Goal: Find contact information: Find contact information

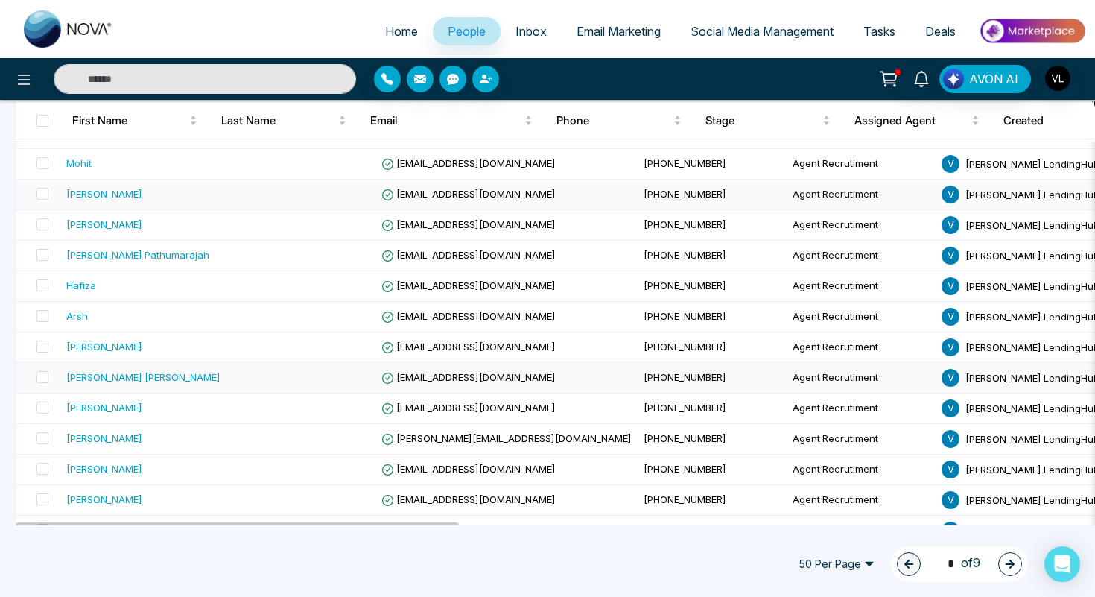
scroll to position [318, 0]
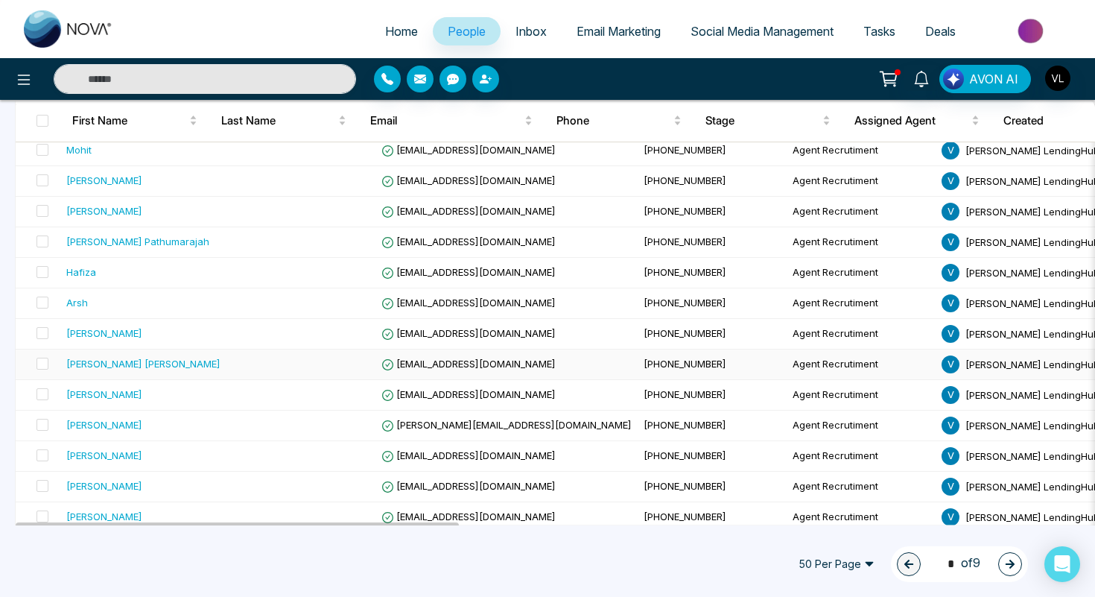
click at [132, 367] on div "[PERSON_NAME] [PERSON_NAME]" at bounding box center [143, 363] width 154 height 15
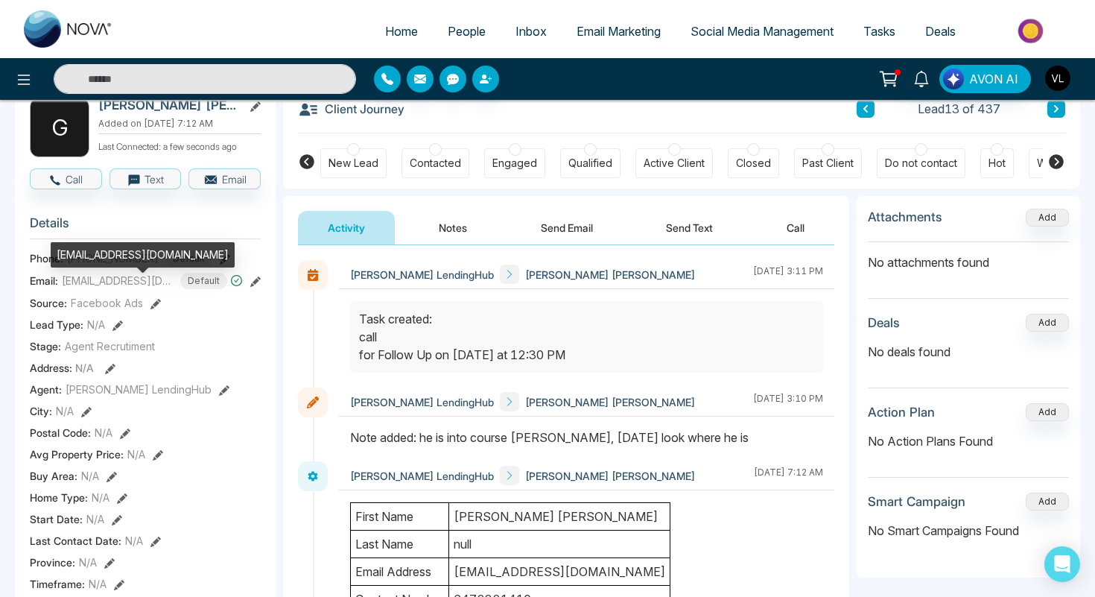
scroll to position [24, 0]
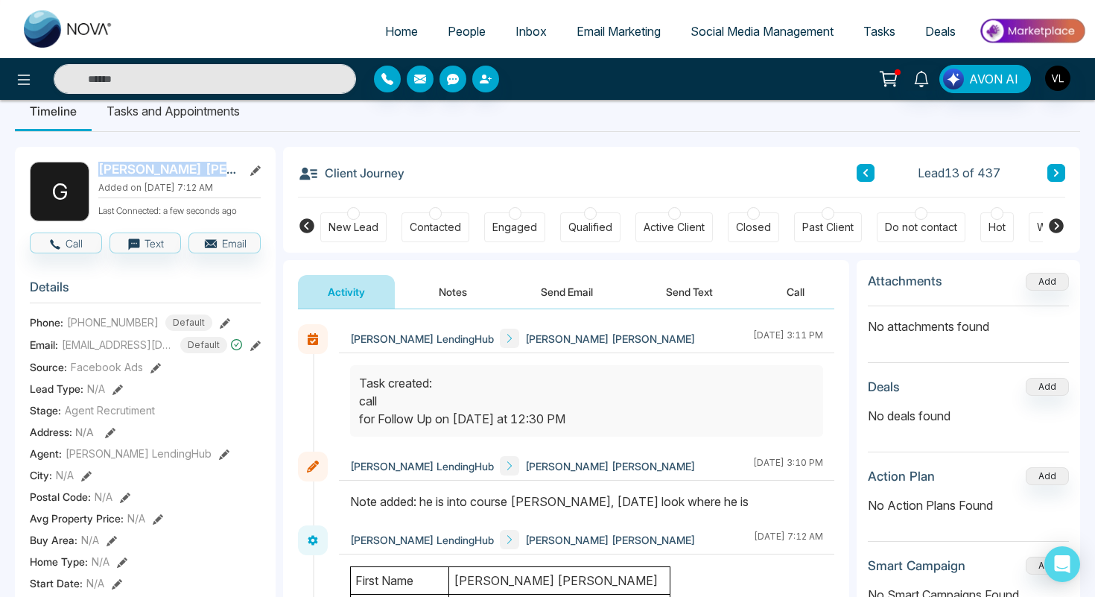
drag, startPoint x: 241, startPoint y: 172, endPoint x: 96, endPoint y: 175, distance: 144.5
click at [96, 175] on div "G [PERSON_NAME] [PERSON_NAME] Added on [DATE] 7:12 AM Last Connected: a few sec…" at bounding box center [145, 192] width 231 height 60
copy h2 "[PERSON_NAME] [PERSON_NAME]"
drag, startPoint x: 151, startPoint y: 331, endPoint x: 66, endPoint y: 331, distance: 84.9
click at [65, 330] on div "Phone: [PHONE_NUMBER] Default" at bounding box center [145, 322] width 231 height 16
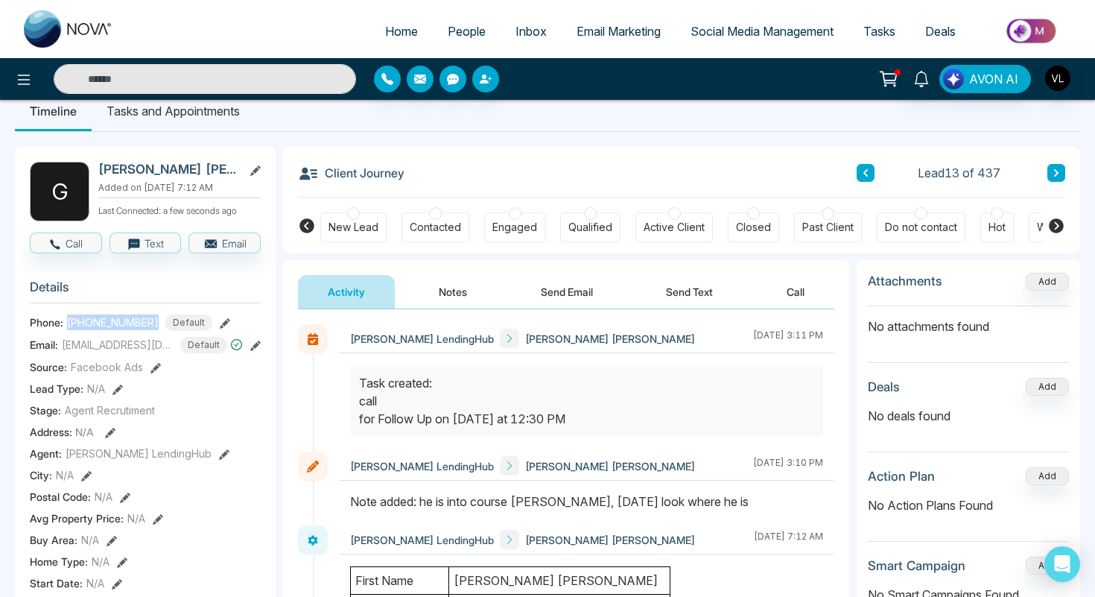
copy span "[PHONE_NUMBER]"
click at [227, 295] on h3 "Details" at bounding box center [145, 290] width 231 height 23
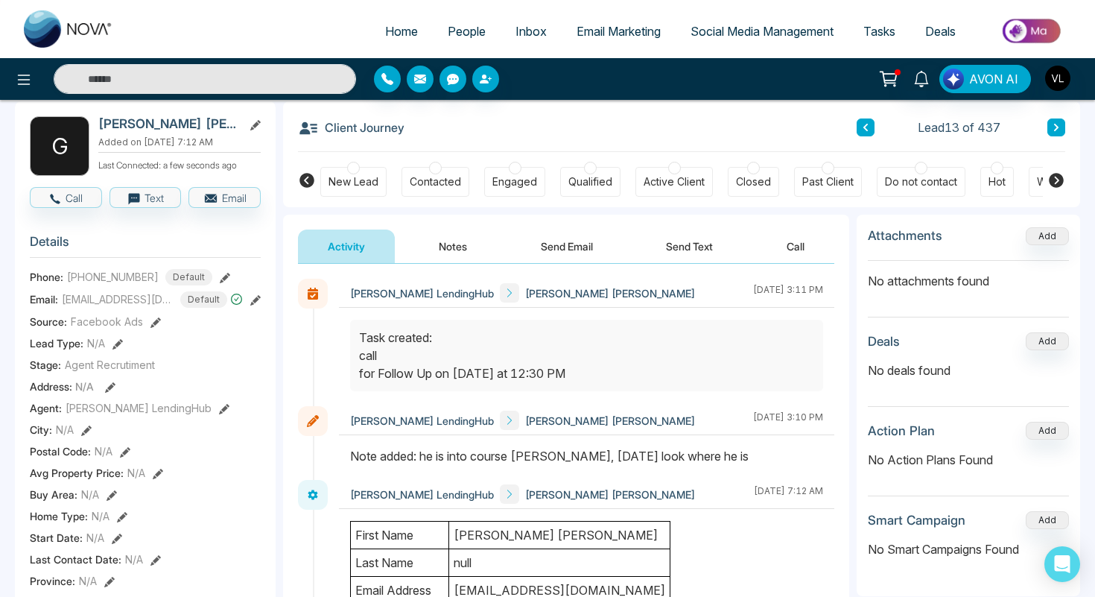
scroll to position [71, 0]
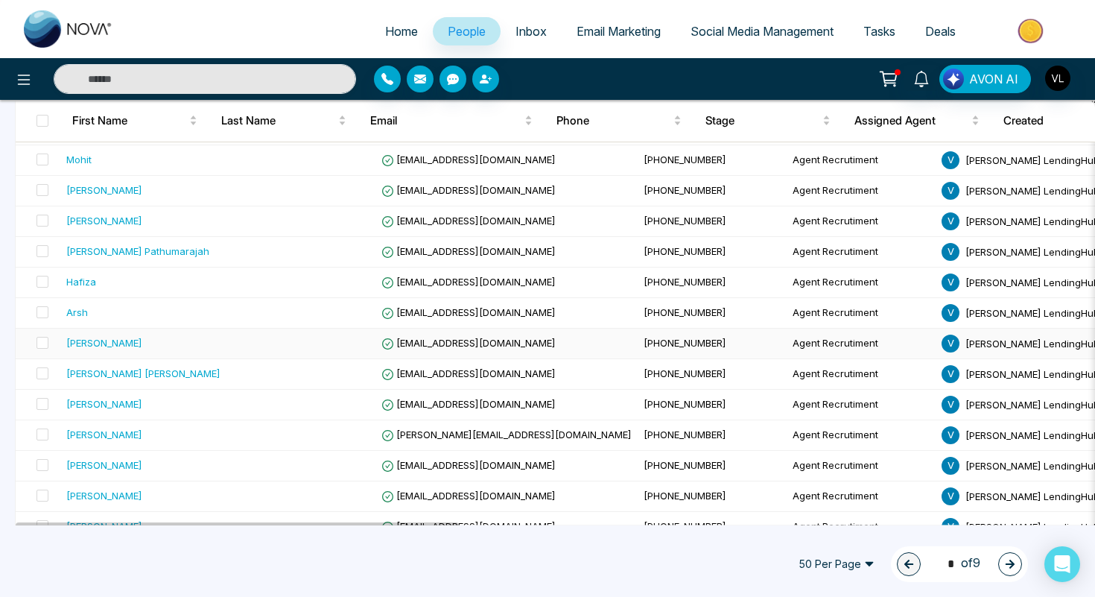
scroll to position [324, 0]
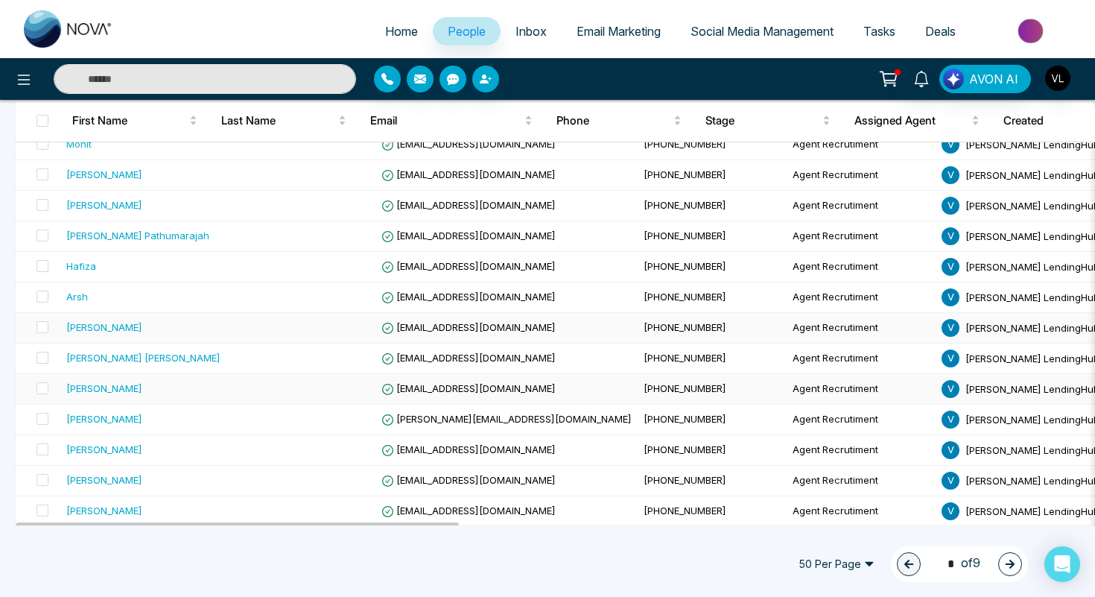
click at [107, 397] on td "[PERSON_NAME]" at bounding box center [143, 389] width 166 height 31
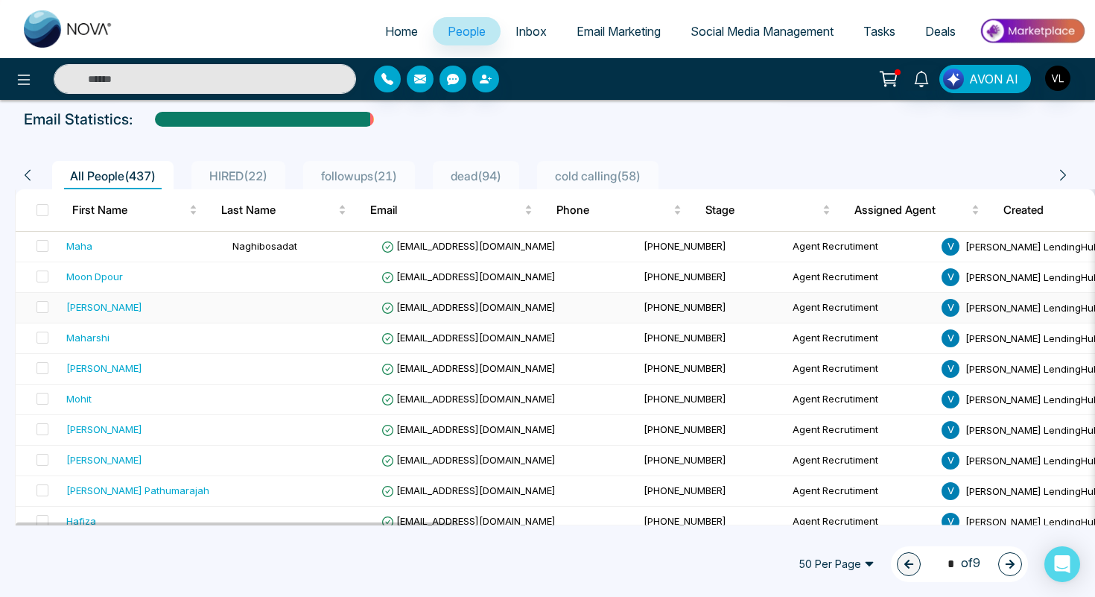
scroll to position [86, 0]
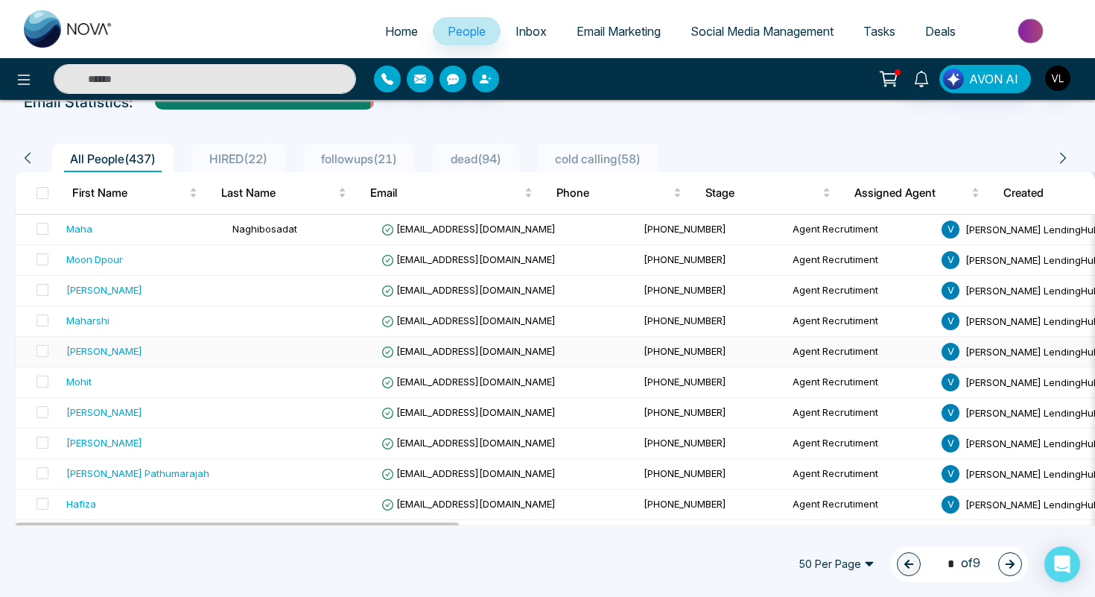
click at [122, 358] on div "[PERSON_NAME]" at bounding box center [143, 350] width 154 height 15
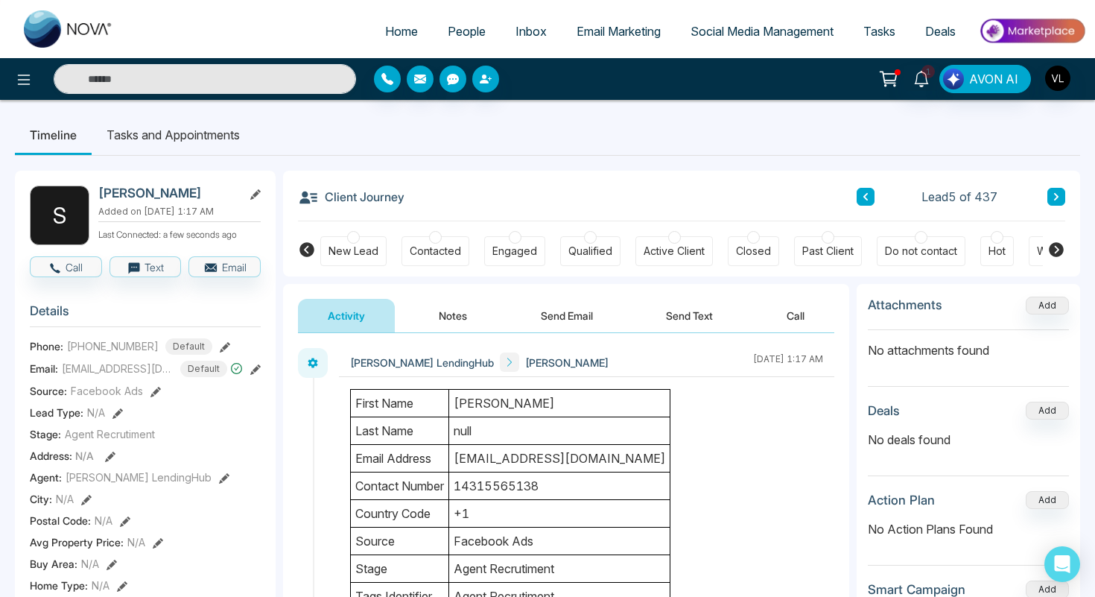
drag, startPoint x: 530, startPoint y: 404, endPoint x: 486, endPoint y: 407, distance: 44.0
click at [486, 407] on td "[PERSON_NAME]" at bounding box center [559, 404] width 221 height 28
drag, startPoint x: 174, startPoint y: 200, endPoint x: 104, endPoint y: 201, distance: 69.3
click at [104, 201] on div "[PERSON_NAME] Added on [DATE] 1:17 AM Last Connected: a few seconds ago" at bounding box center [179, 215] width 162 height 60
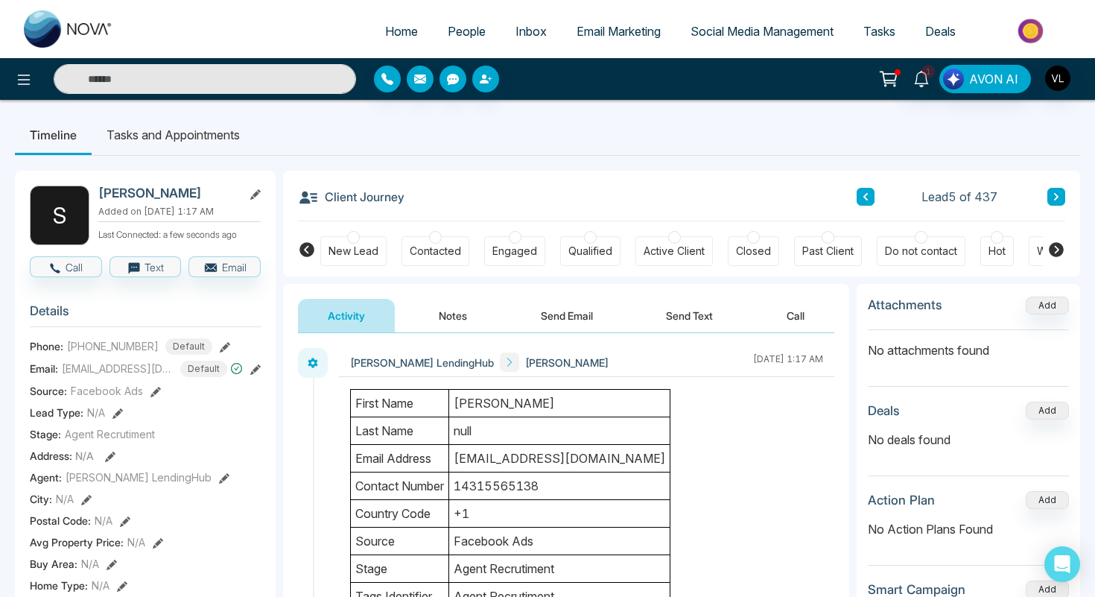
click at [104, 200] on h2 "[PERSON_NAME]" at bounding box center [167, 192] width 139 height 15
copy div "[PERSON_NAME]"
drag, startPoint x: 150, startPoint y: 357, endPoint x: 67, endPoint y: 356, distance: 83.4
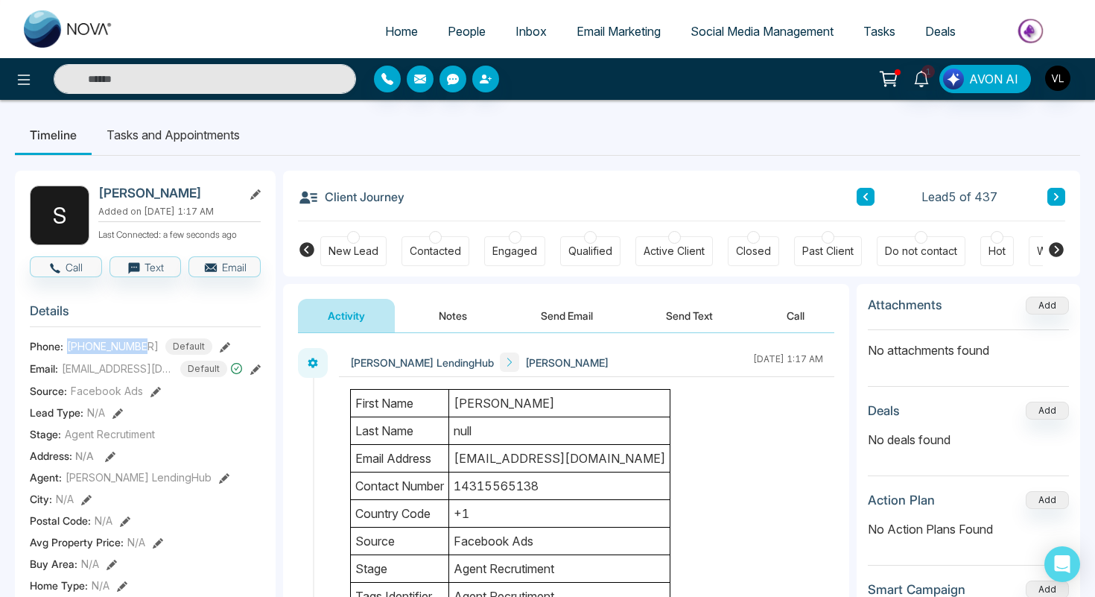
click at [67, 355] on div "[PHONE_NUMBER] Default" at bounding box center [139, 346] width 145 height 16
copy span "[PHONE_NUMBER]"
click at [438, 42] on link "People" at bounding box center [467, 31] width 68 height 28
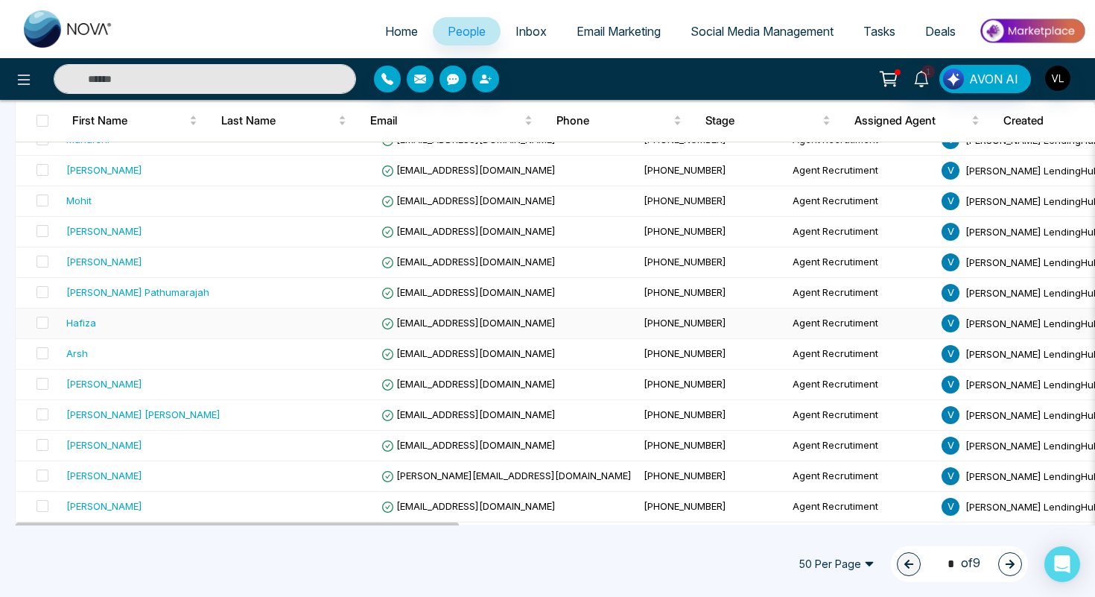
scroll to position [269, 0]
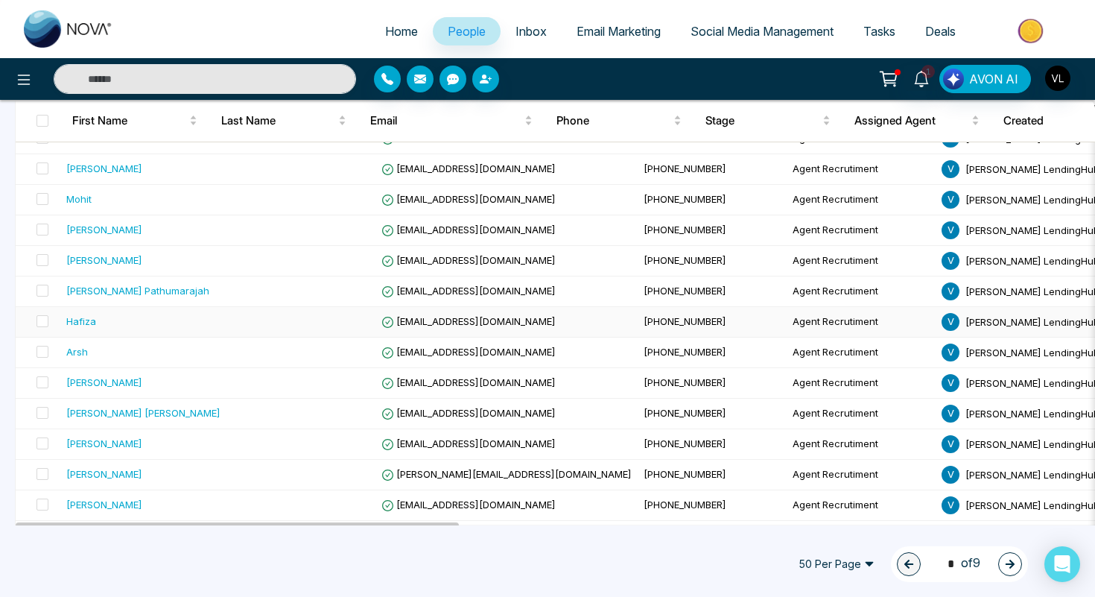
click at [101, 318] on div "Hafiza" at bounding box center [143, 321] width 154 height 15
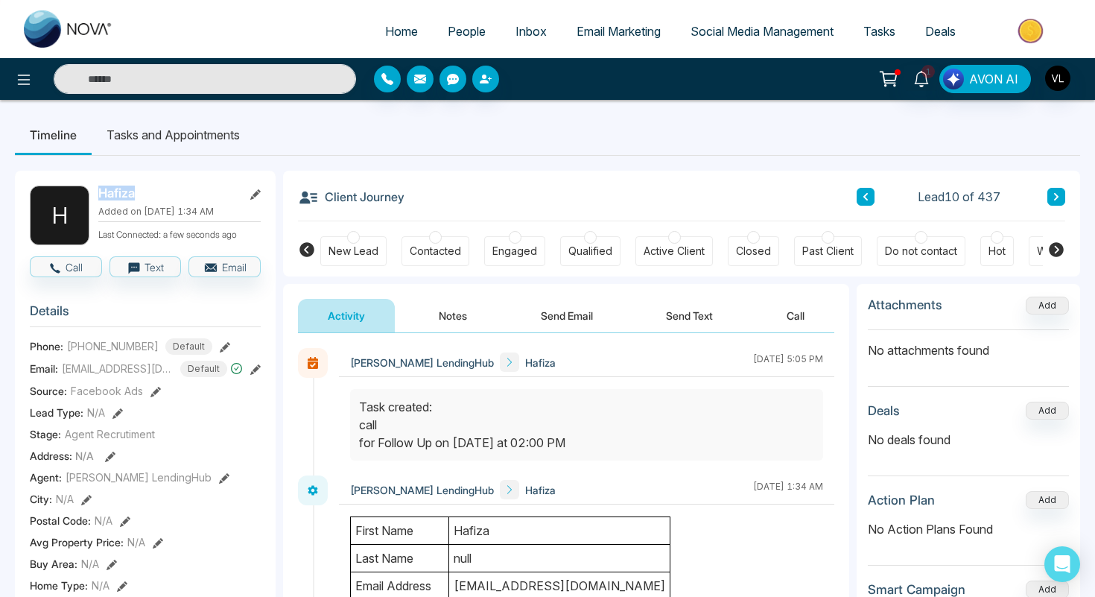
drag, startPoint x: 142, startPoint y: 195, endPoint x: 98, endPoint y: 196, distance: 44.0
click at [98, 195] on div "H Hafiza Added on [DATE] 1:34 AM Last Connected: a few seconds ago" at bounding box center [145, 215] width 231 height 60
copy h2 "Hafiza"
drag, startPoint x: 150, startPoint y: 353, endPoint x: 65, endPoint y: 352, distance: 85.7
click at [65, 352] on div "Phone: [PHONE_NUMBER] Default" at bounding box center [145, 346] width 231 height 16
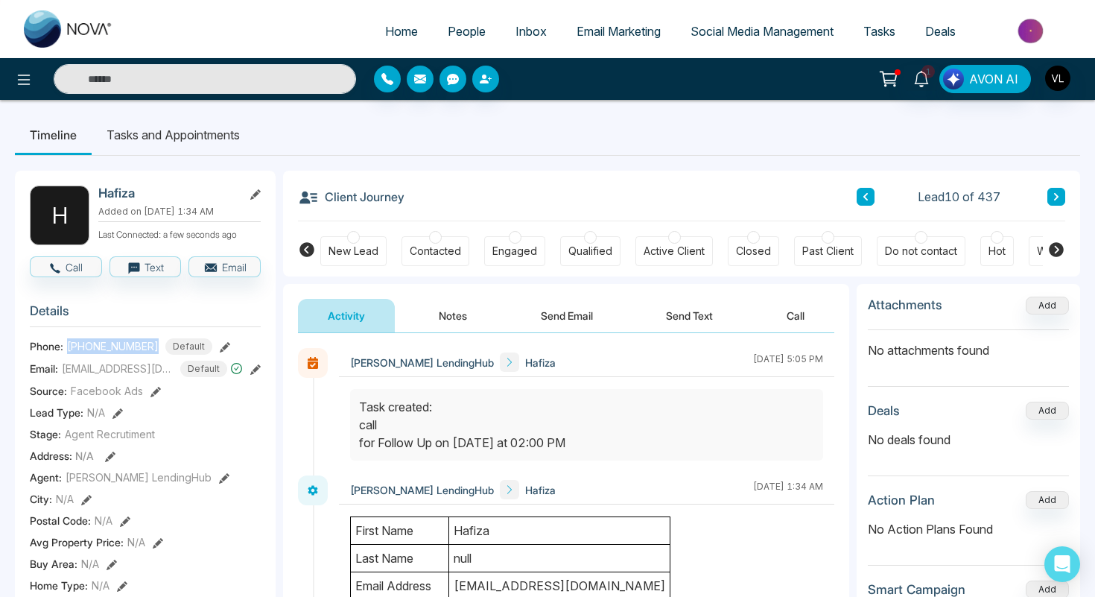
copy span "[PHONE_NUMBER]"
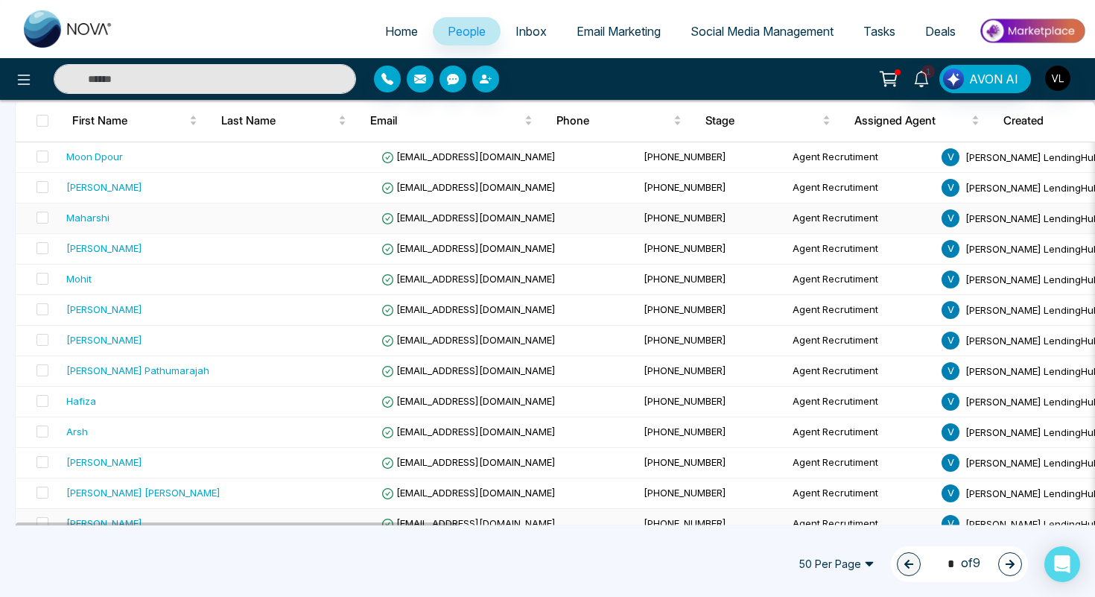
scroll to position [184, 0]
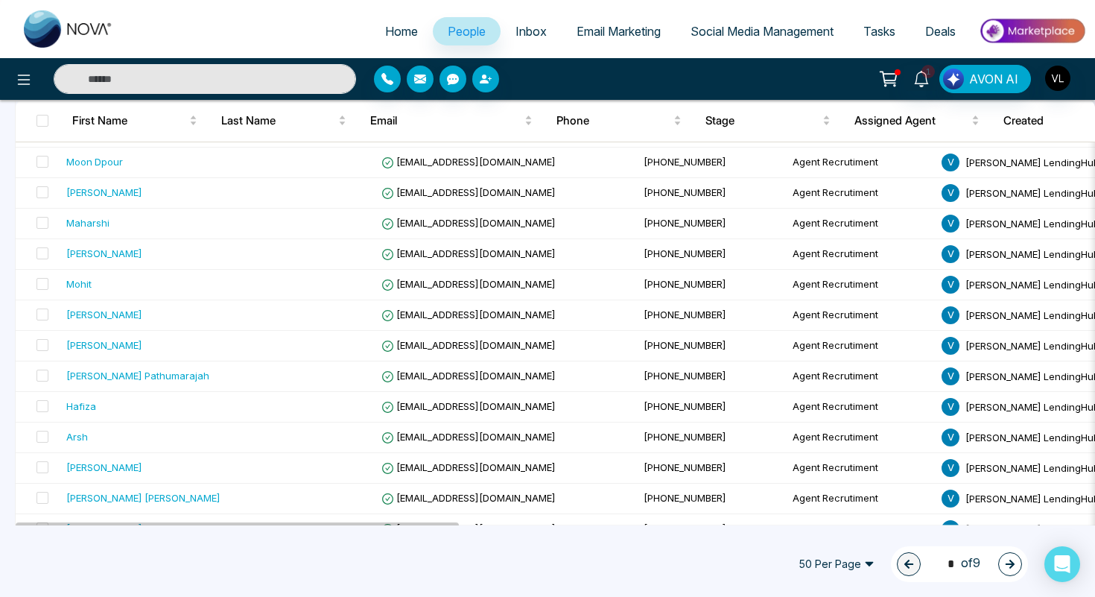
click at [139, 84] on input "text" at bounding box center [205, 79] width 302 height 30
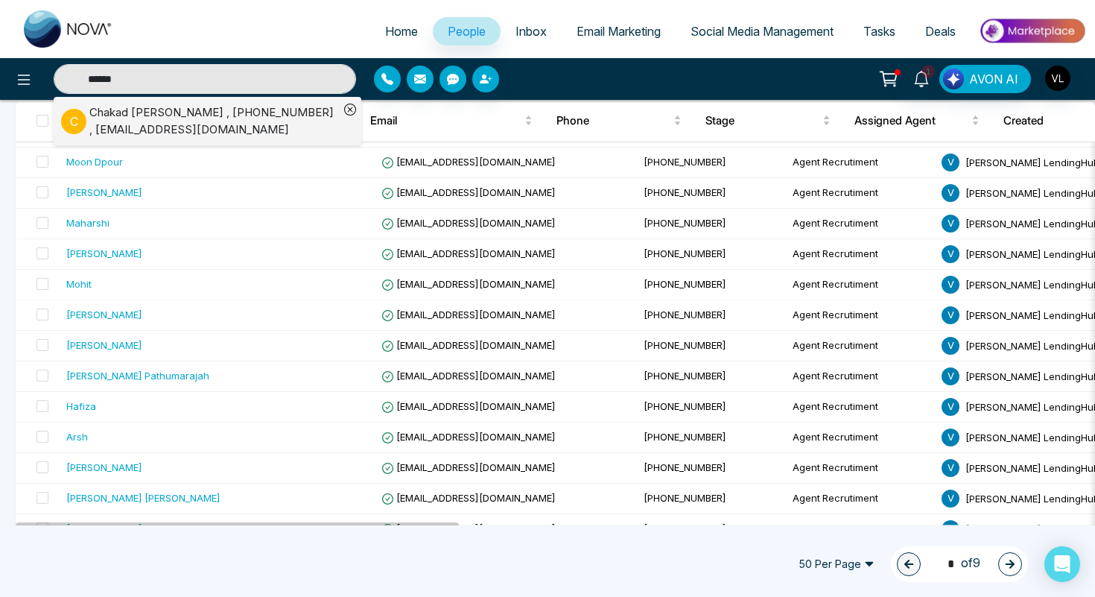
type input "******"
click at [102, 124] on div "[PERSON_NAME] , [PHONE_NUMBER] , [EMAIL_ADDRESS][DOMAIN_NAME]" at bounding box center [214, 121] width 250 height 34
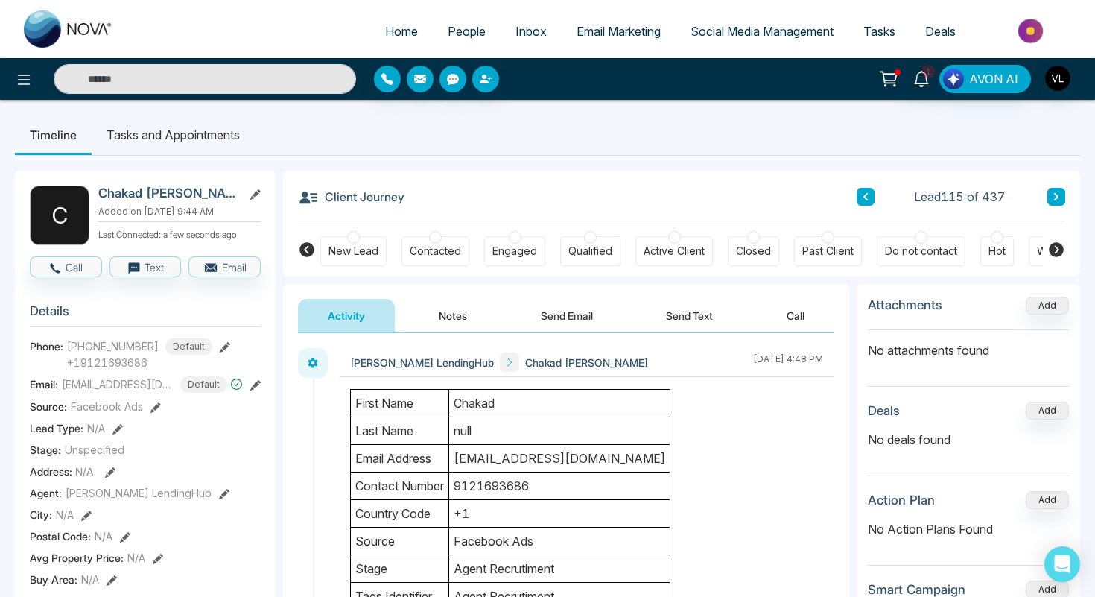
click at [462, 27] on span "People" at bounding box center [467, 31] width 38 height 15
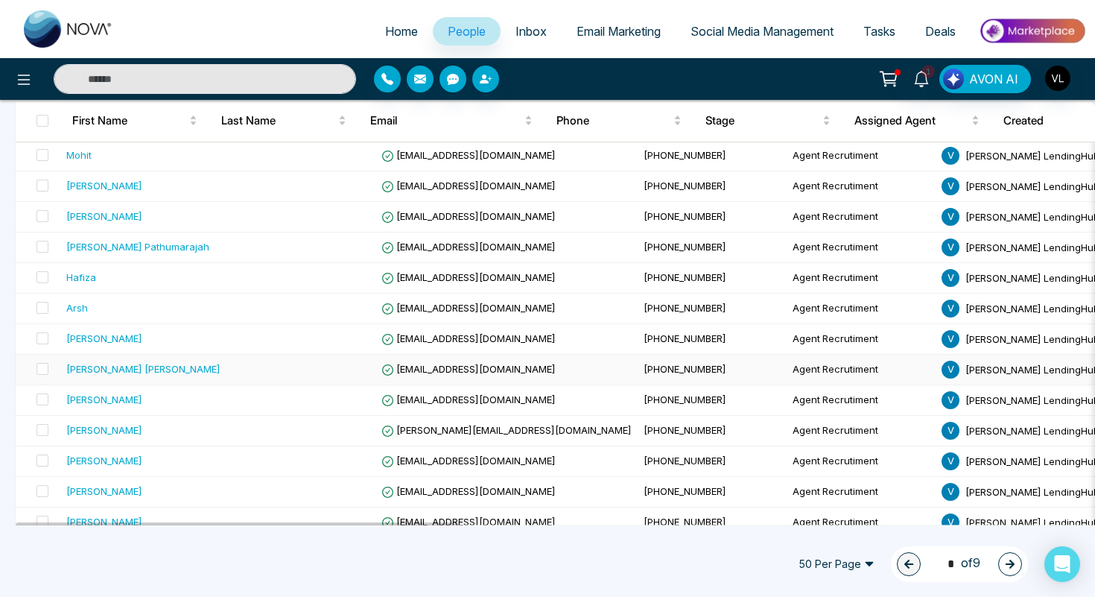
scroll to position [367, 0]
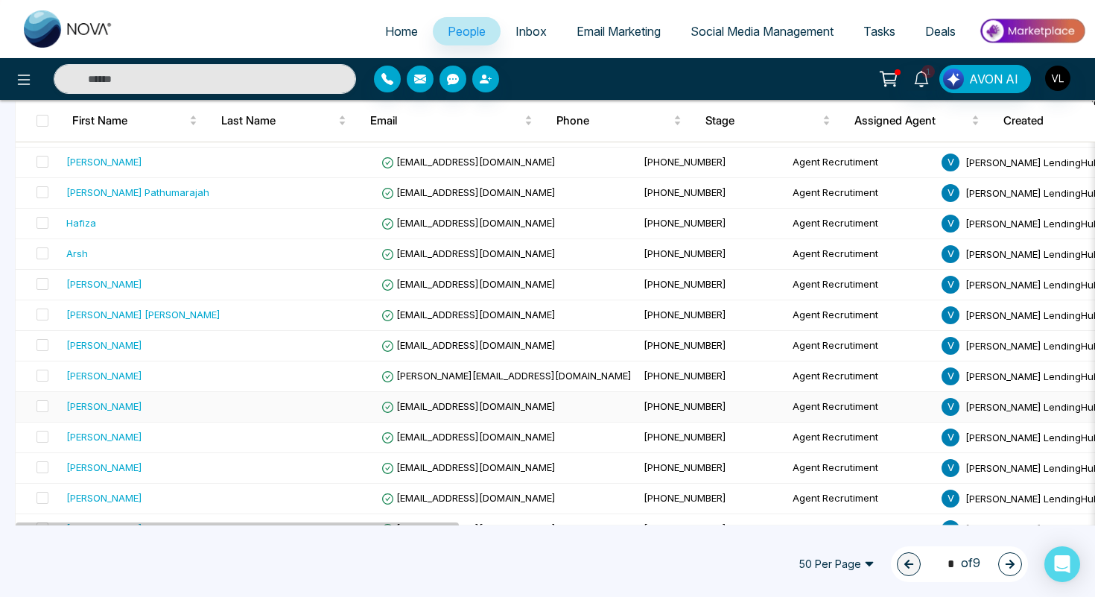
click at [152, 408] on div "[PERSON_NAME]" at bounding box center [143, 405] width 154 height 15
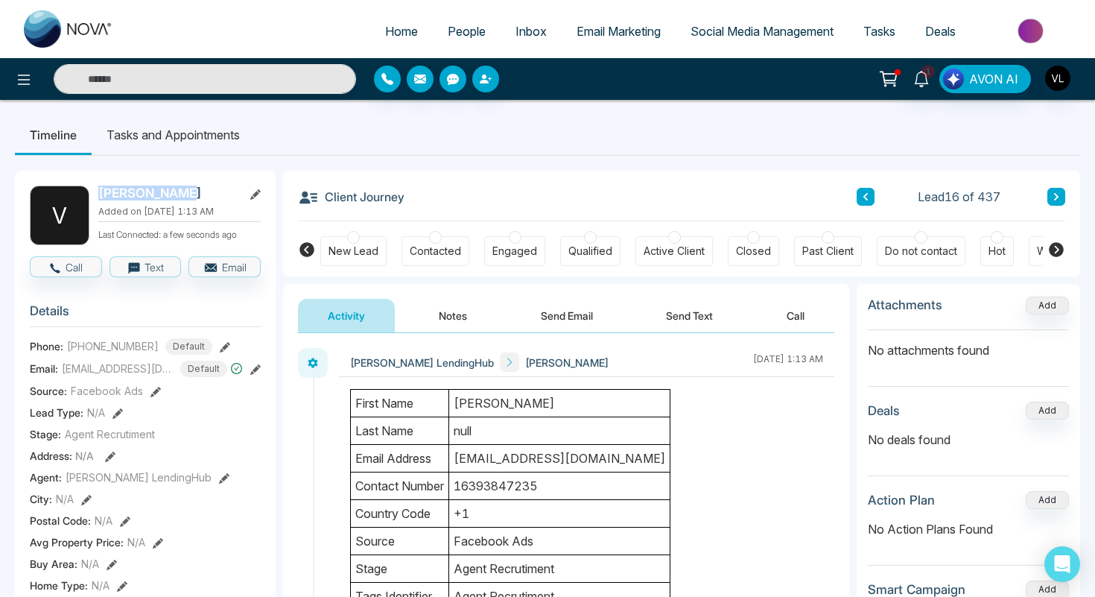
drag, startPoint x: 182, startPoint y: 197, endPoint x: 100, endPoint y: 197, distance: 81.9
click at [100, 197] on h2 "[PERSON_NAME]" at bounding box center [167, 192] width 139 height 15
copy h2 "[PERSON_NAME]"
drag, startPoint x: 152, startPoint y: 355, endPoint x: 63, endPoint y: 354, distance: 88.6
click at [63, 354] on div "Phone: [PHONE_NUMBER] Default" at bounding box center [145, 346] width 231 height 16
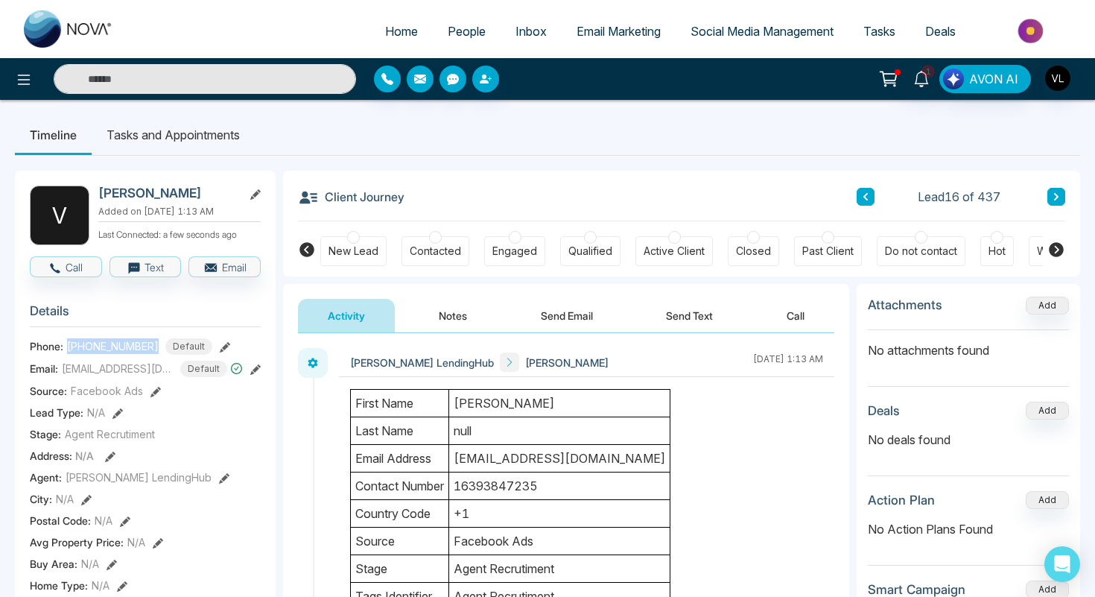
copy div "[PHONE_NUMBER]"
click at [118, 78] on input "text" at bounding box center [205, 79] width 302 height 30
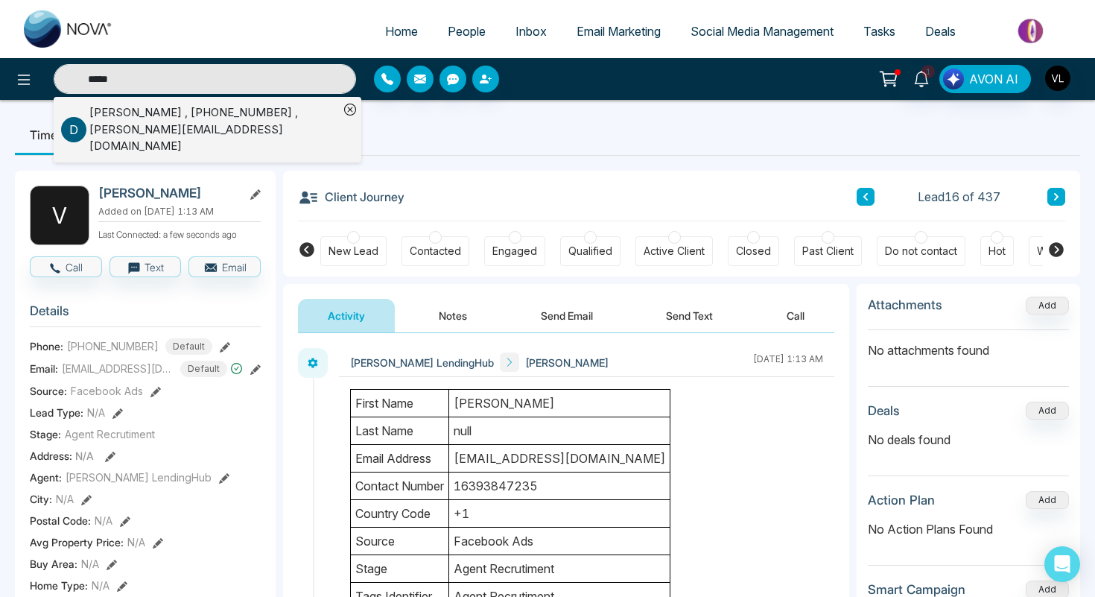
type input "*****"
click at [98, 117] on div "[PERSON_NAME] , [PHONE_NUMBER] , [PERSON_NAME][EMAIL_ADDRESS][DOMAIN_NAME]" at bounding box center [214, 129] width 250 height 51
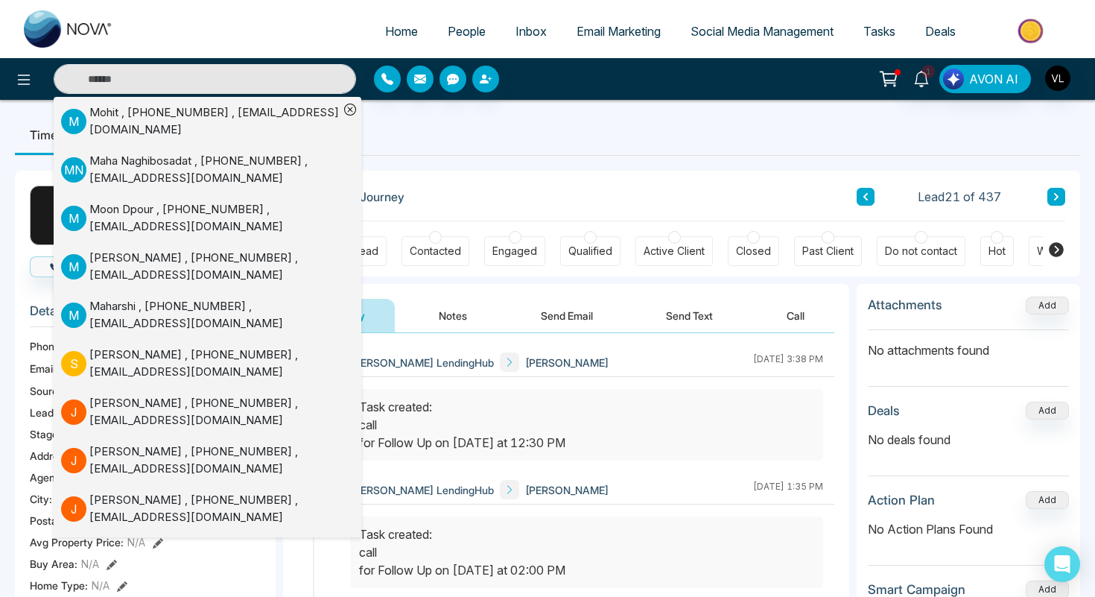
click at [487, 416] on div "Task created: call for Follow Up on [DATE] at 12:30 PM" at bounding box center [586, 425] width 455 height 54
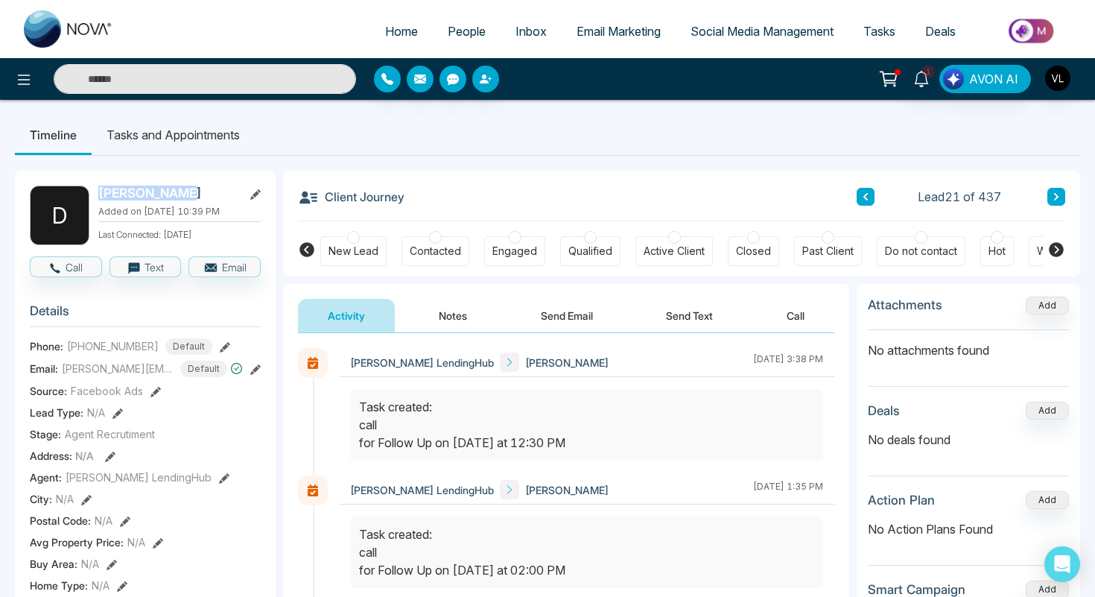
drag, startPoint x: 195, startPoint y: 194, endPoint x: 98, endPoint y: 191, distance: 96.9
click at [98, 191] on h2 "[PERSON_NAME]" at bounding box center [167, 192] width 139 height 15
copy h2 "[PERSON_NAME]"
drag, startPoint x: 155, startPoint y: 353, endPoint x: 69, endPoint y: 353, distance: 86.4
click at [69, 353] on div "[PHONE_NUMBER] Default" at bounding box center [139, 346] width 145 height 16
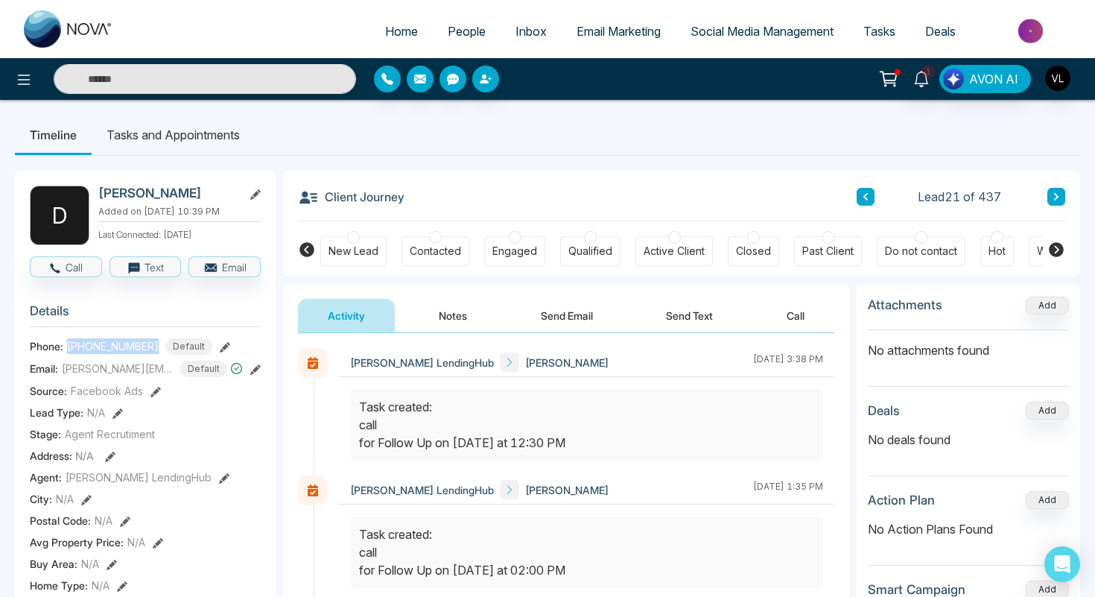
copy span "[PHONE_NUMBER]"
click at [930, 69] on span "1" at bounding box center [927, 71] width 13 height 13
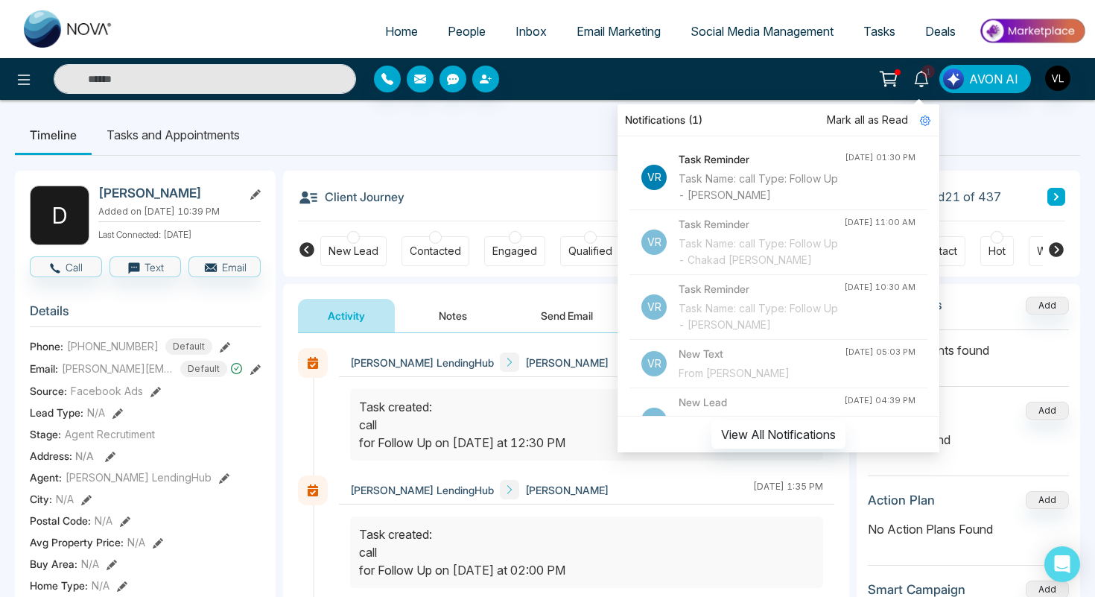
click at [857, 121] on span "Mark all as Read" at bounding box center [867, 120] width 81 height 16
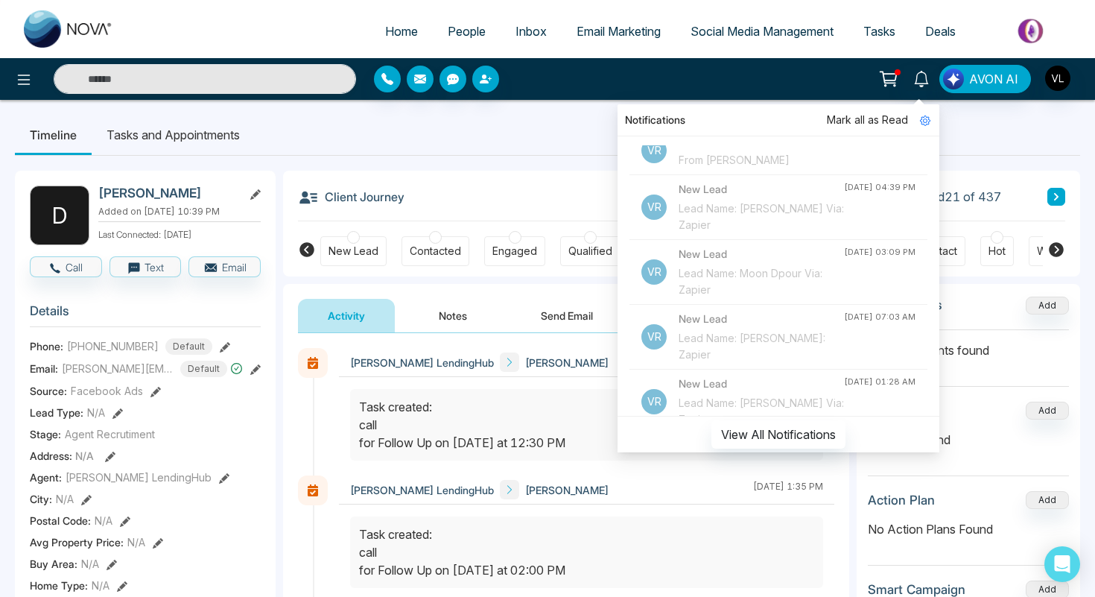
scroll to position [479, 0]
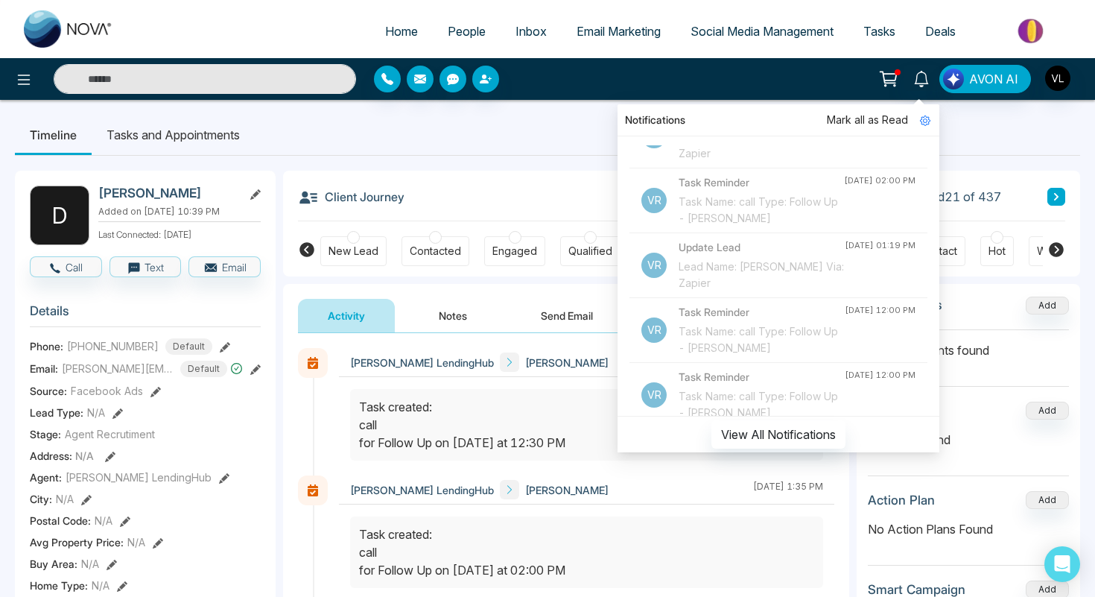
click at [203, 81] on input "text" at bounding box center [205, 79] width 302 height 30
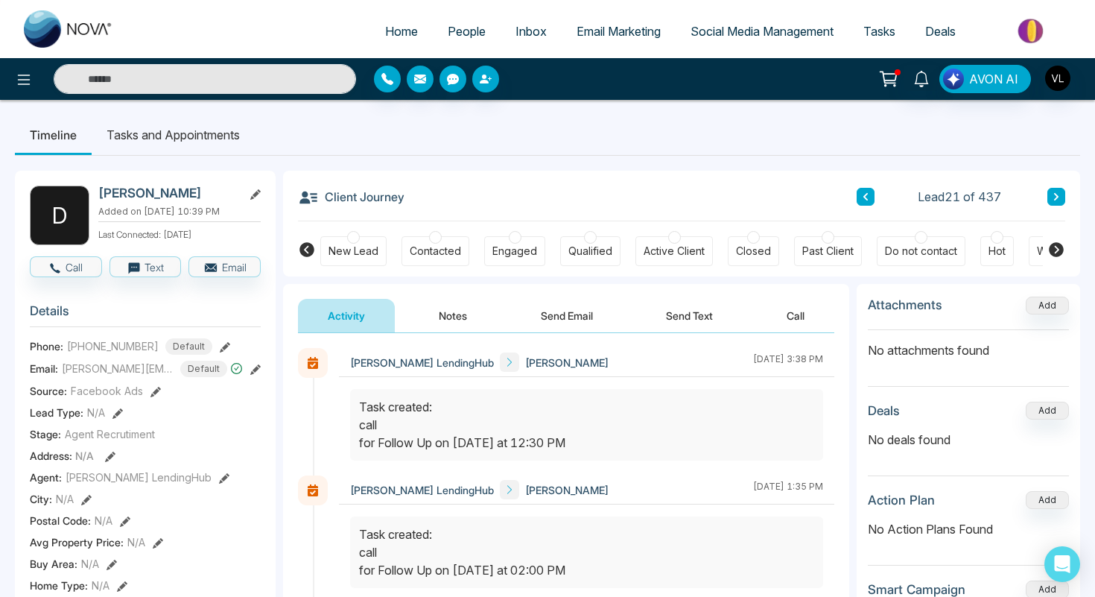
click at [463, 34] on span "People" at bounding box center [467, 31] width 38 height 15
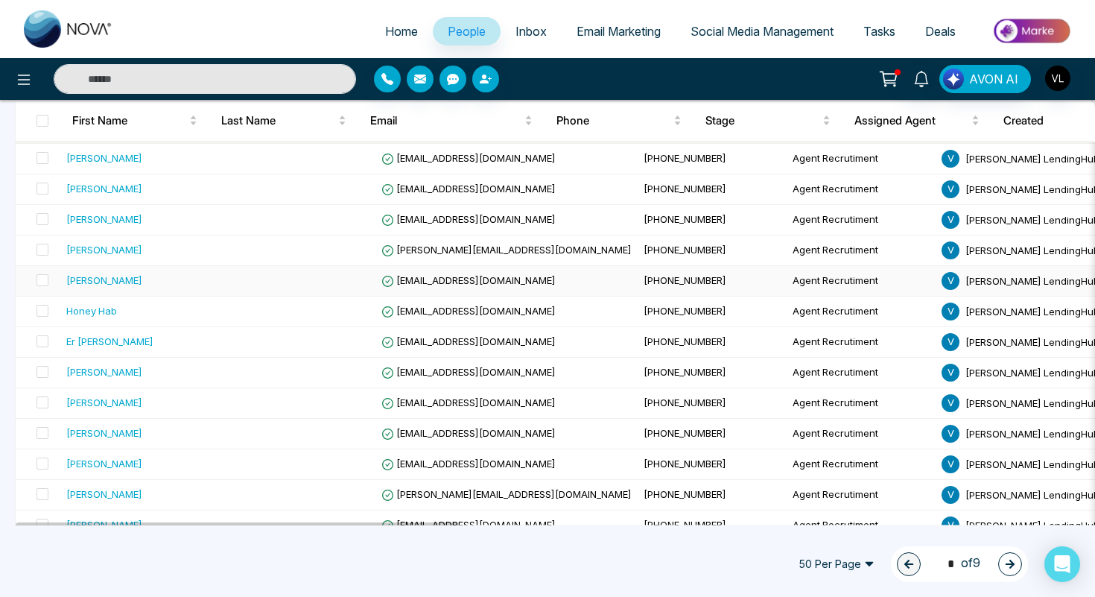
scroll to position [678, 0]
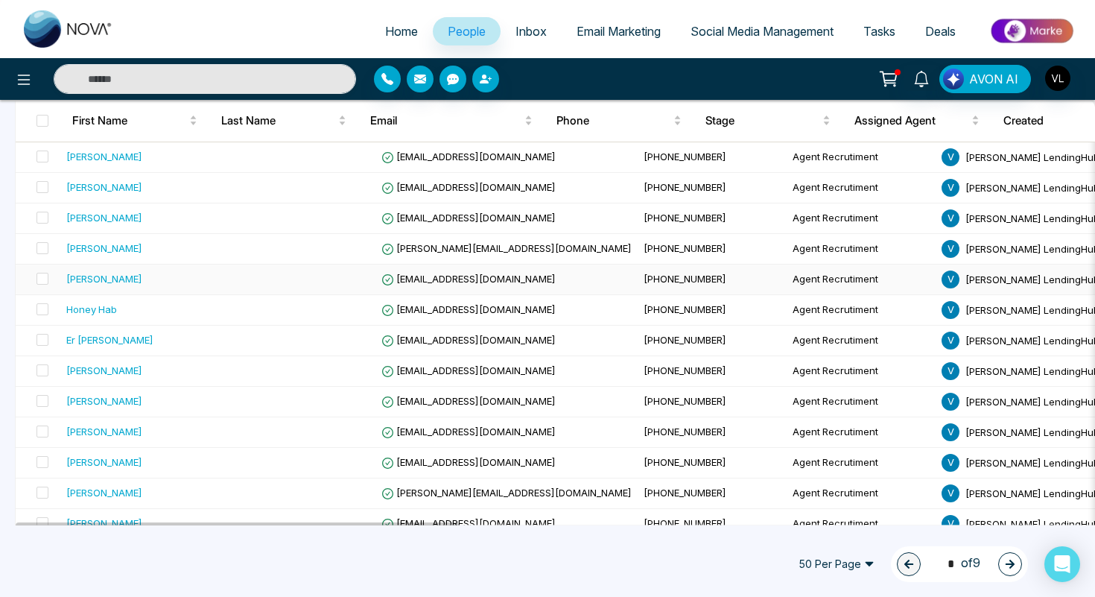
click at [134, 283] on div "[PERSON_NAME]" at bounding box center [143, 278] width 154 height 15
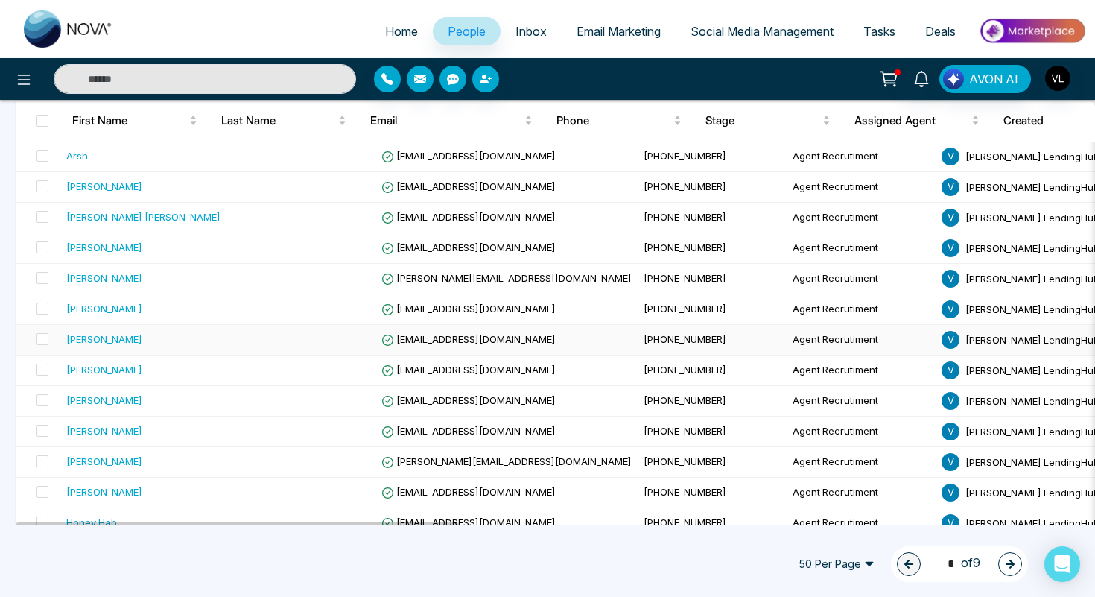
scroll to position [468, 0]
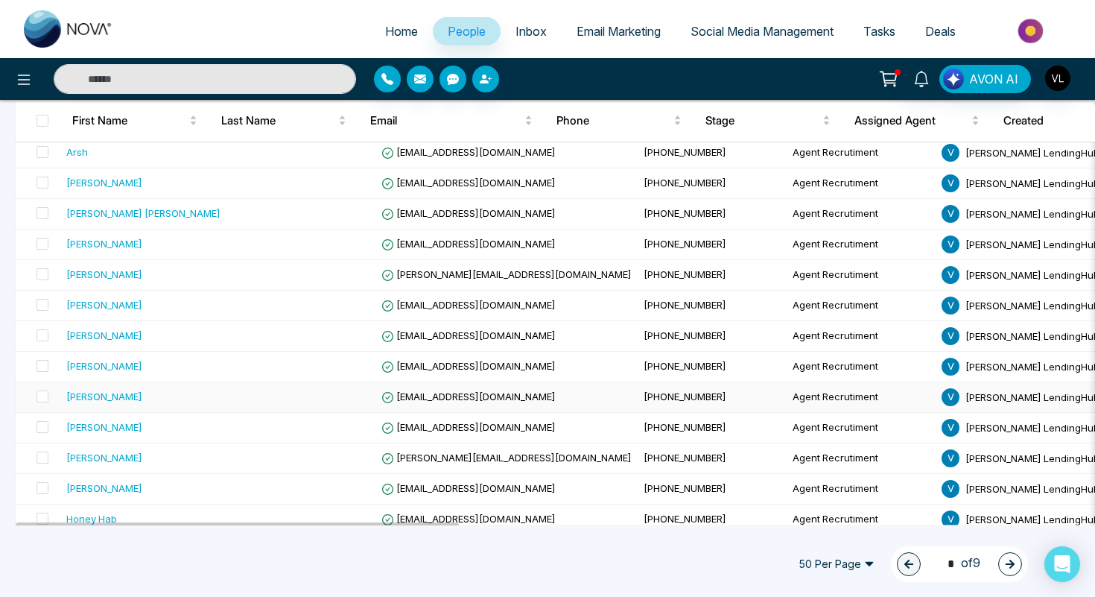
click at [165, 407] on td "[PERSON_NAME]" at bounding box center [143, 397] width 166 height 31
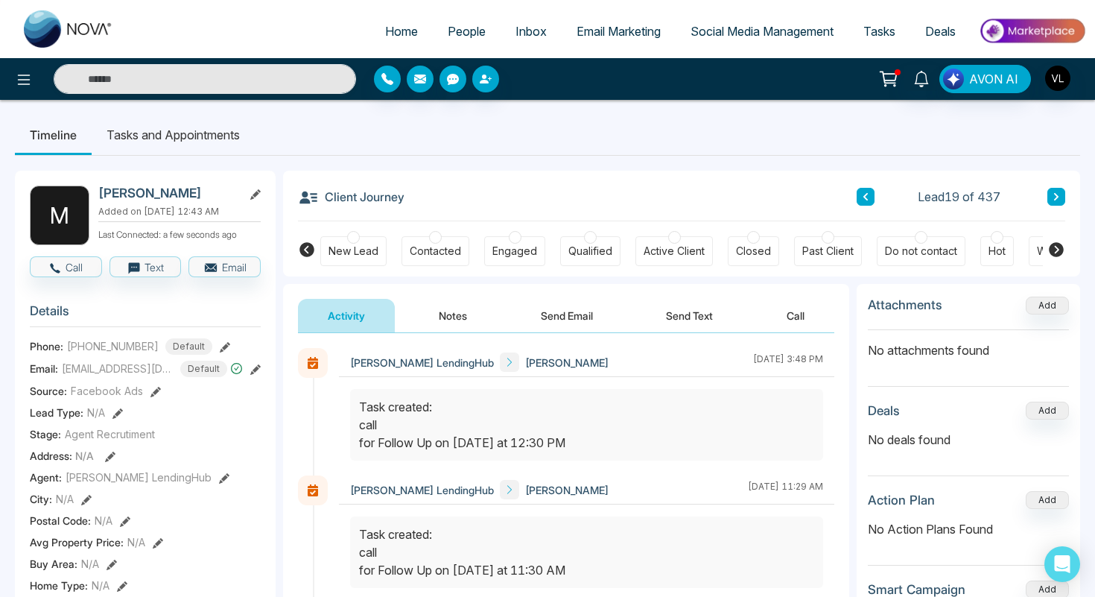
drag, startPoint x: 199, startPoint y: 196, endPoint x: 101, endPoint y: 194, distance: 98.3
click at [101, 194] on h2 "[PERSON_NAME]" at bounding box center [167, 192] width 139 height 15
drag, startPoint x: 150, startPoint y: 356, endPoint x: 115, endPoint y: 355, distance: 35.0
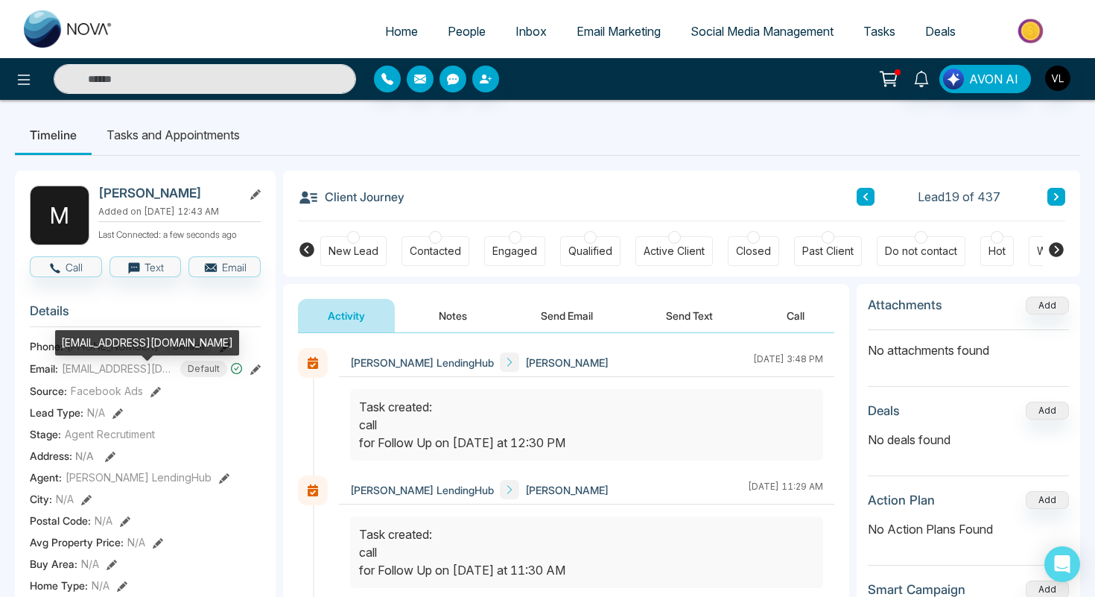
click at [115, 355] on div "[EMAIL_ADDRESS][DOMAIN_NAME]" at bounding box center [147, 348] width 184 height 36
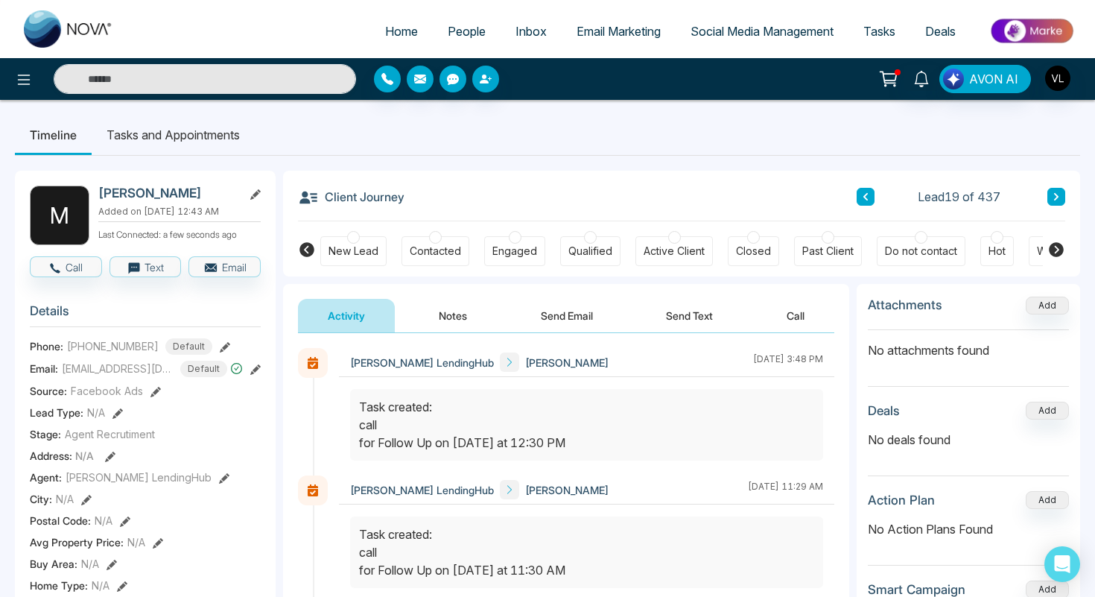
click at [162, 304] on section "Details Phone: [PHONE_NUMBER] Default Email: [EMAIL_ADDRESS][DOMAIN_NAME] Defau…" at bounding box center [145, 499] width 231 height 414
drag, startPoint x: 149, startPoint y: 358, endPoint x: 69, endPoint y: 355, distance: 79.7
click at [68, 355] on div "[PHONE_NUMBER] Default" at bounding box center [139, 346] width 145 height 16
click at [125, 74] on input "text" at bounding box center [205, 79] width 302 height 30
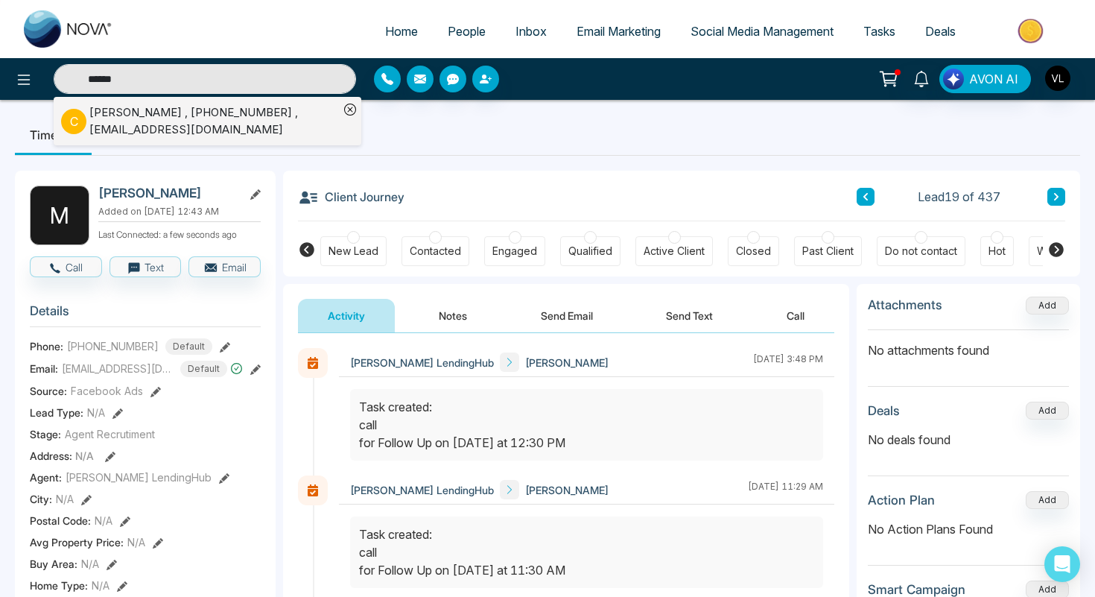
type input "******"
click at [109, 109] on div "[PERSON_NAME] , [PHONE_NUMBER] , [EMAIL_ADDRESS][DOMAIN_NAME]" at bounding box center [214, 121] width 250 height 34
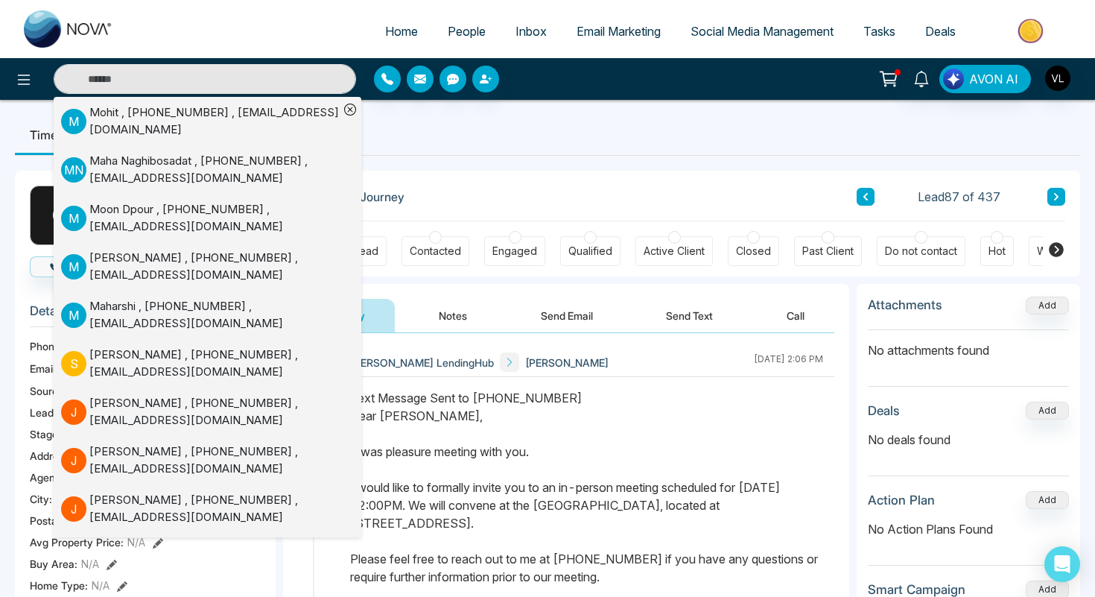
click at [664, 363] on div "[PERSON_NAME] LendingHub [PERSON_NAME] [DATE] 2:06 PM" at bounding box center [586, 362] width 495 height 29
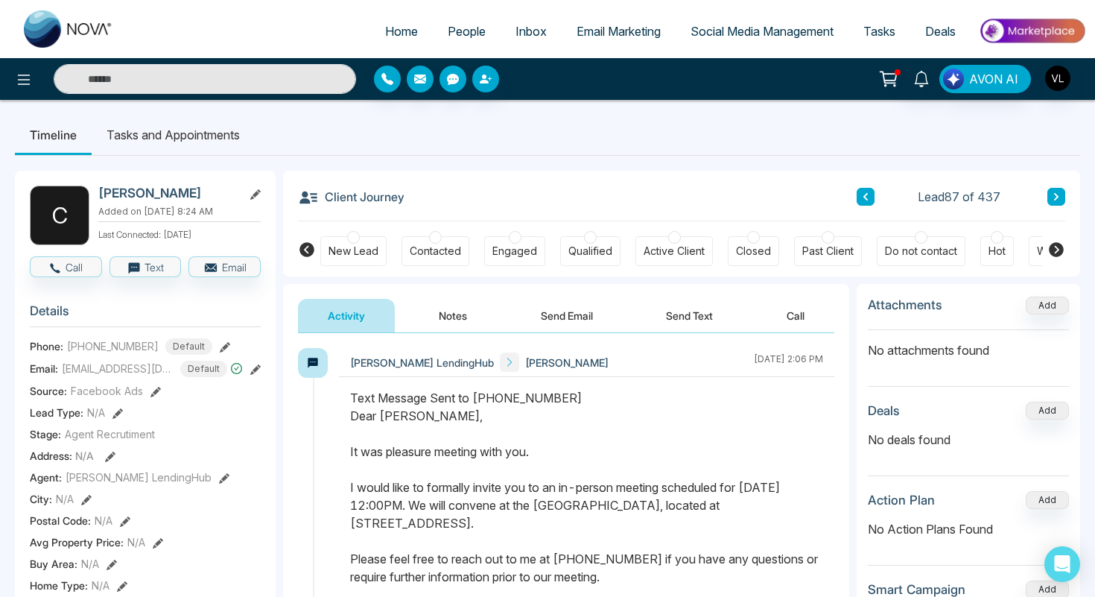
drag, startPoint x: 673, startPoint y: 380, endPoint x: 684, endPoint y: 382, distance: 10.7
click at [684, 382] on div "[PERSON_NAME] LendingHub [PERSON_NAME] [DATE] 2:06 PM" at bounding box center [586, 546] width 495 height 396
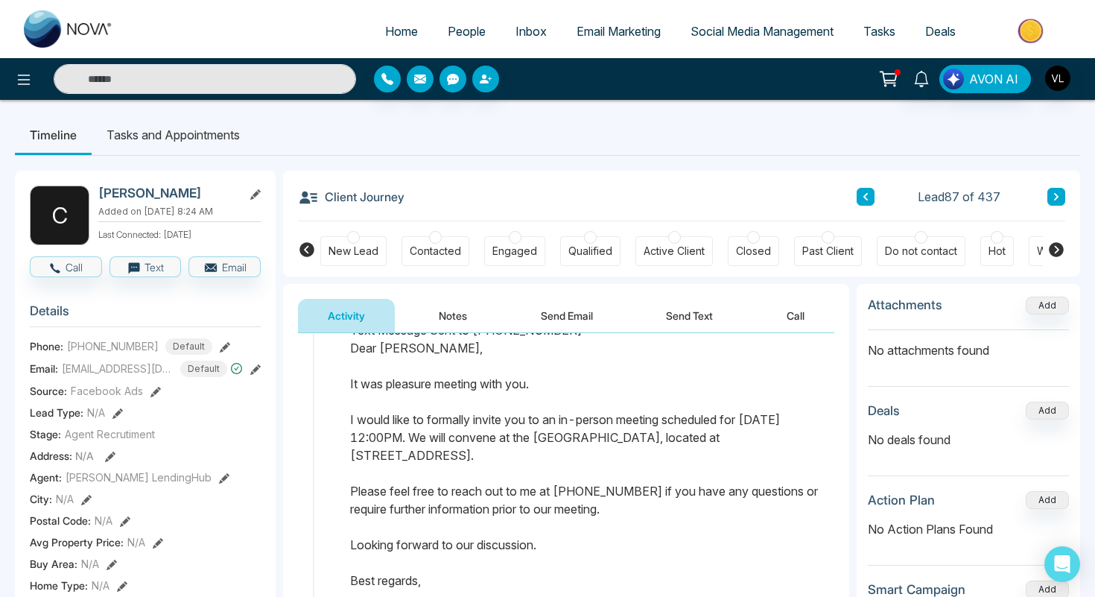
scroll to position [1472, 0]
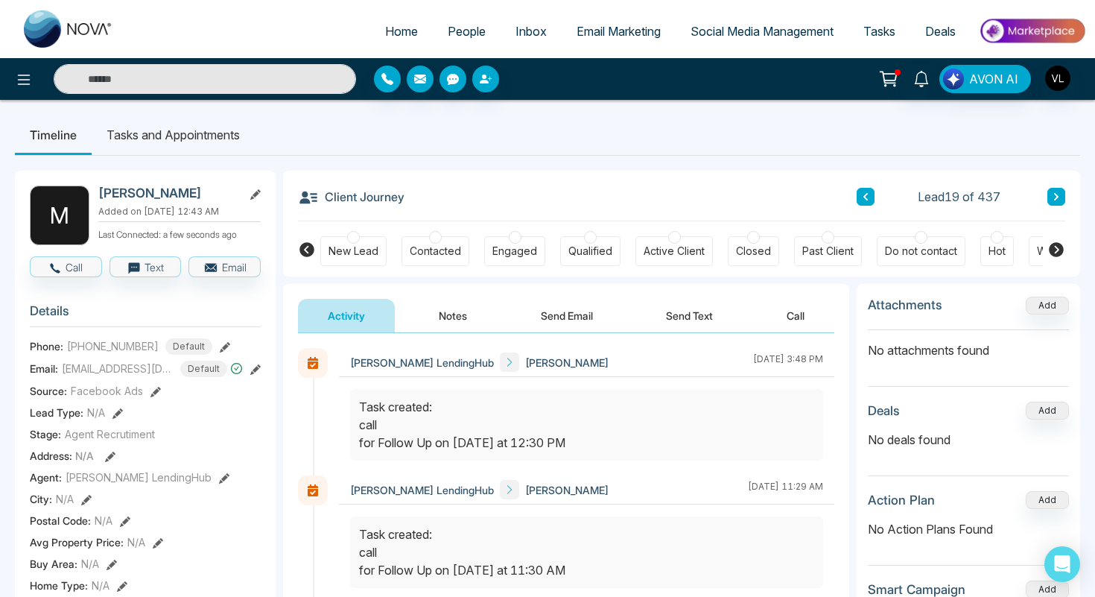
click at [457, 38] on span "People" at bounding box center [467, 31] width 38 height 15
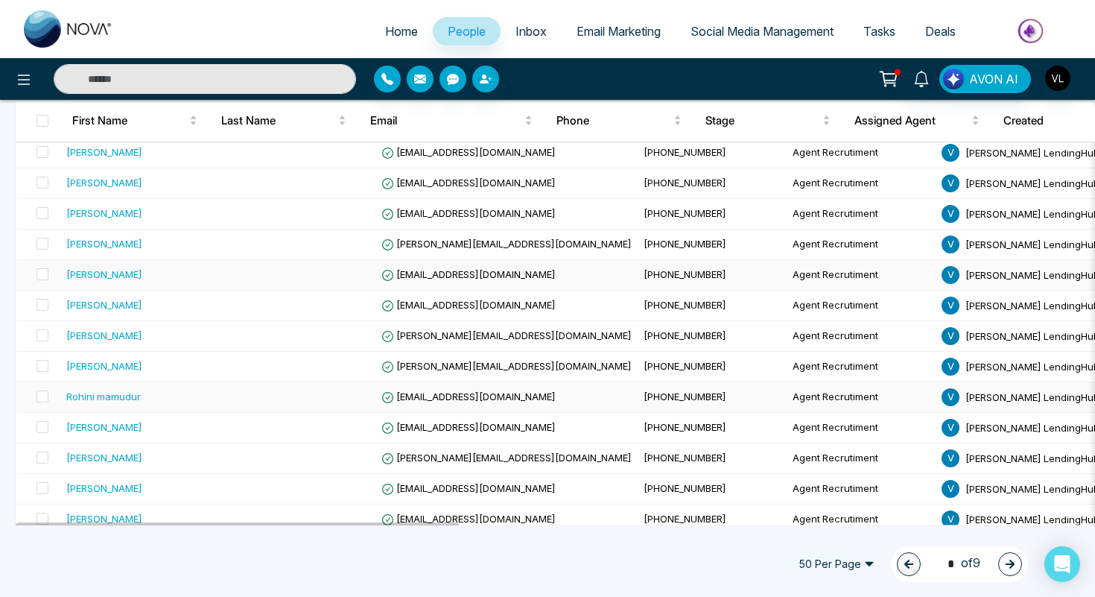
scroll to position [1012, 0]
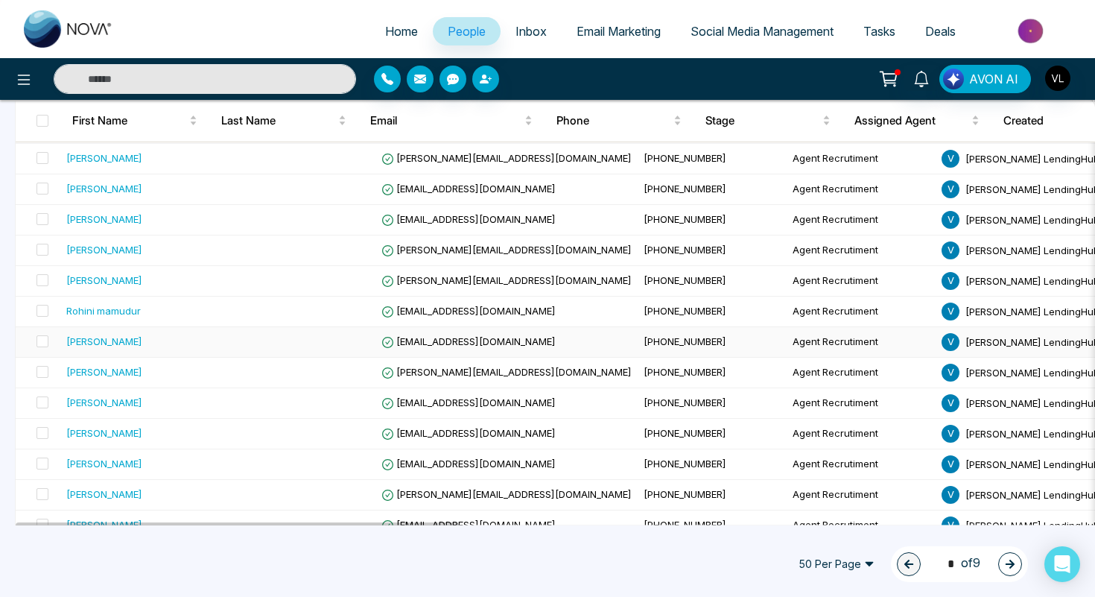
click at [142, 340] on div "[PERSON_NAME]" at bounding box center [143, 341] width 154 height 15
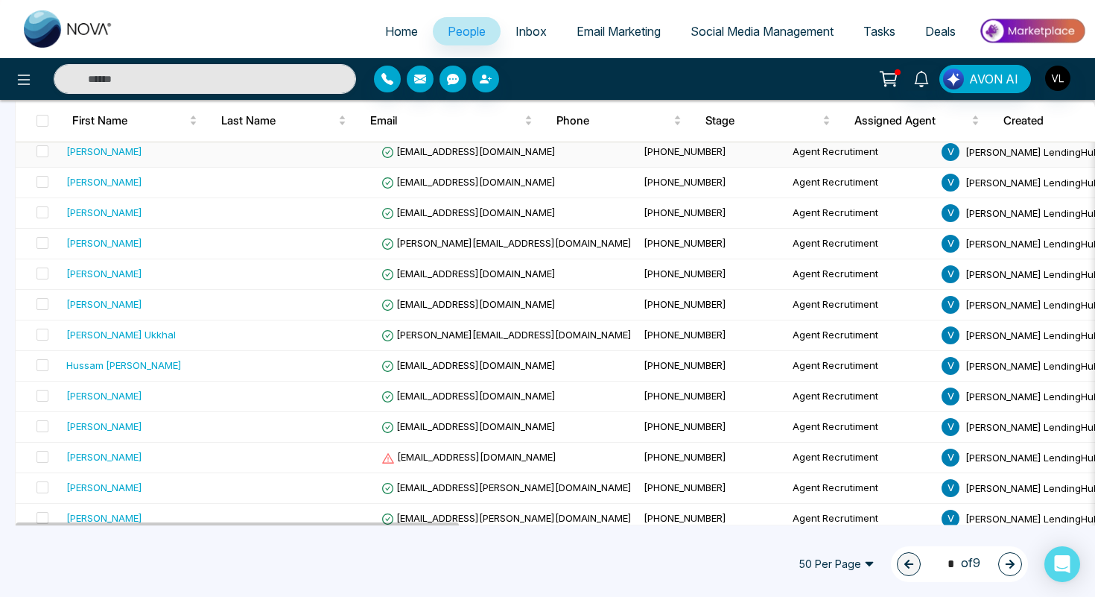
scroll to position [1265, 0]
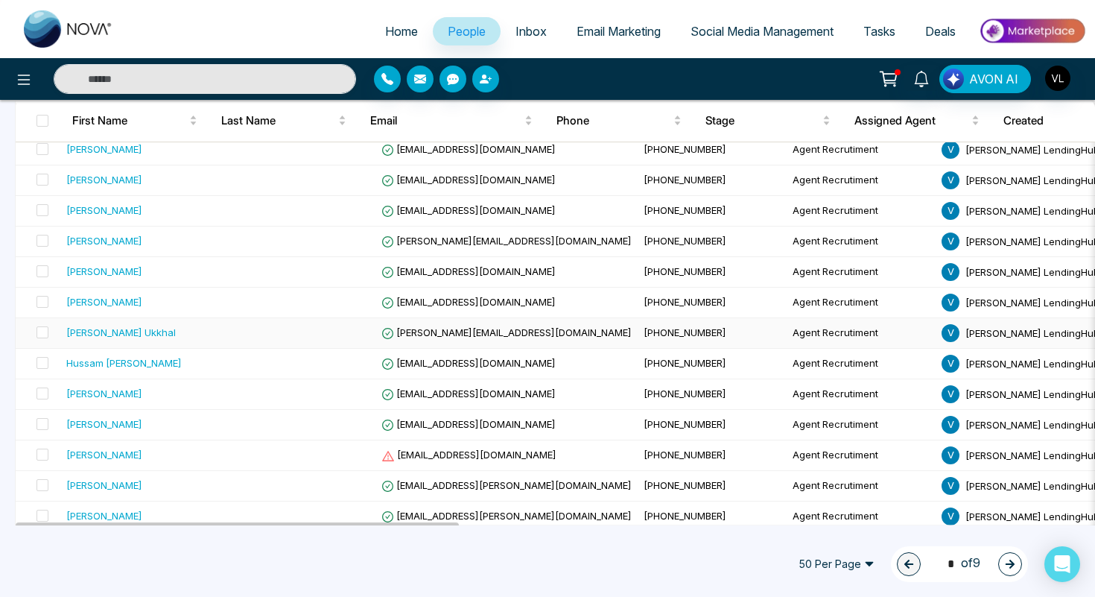
click at [163, 338] on div "[PERSON_NAME] Ukkhal" at bounding box center [143, 332] width 154 height 15
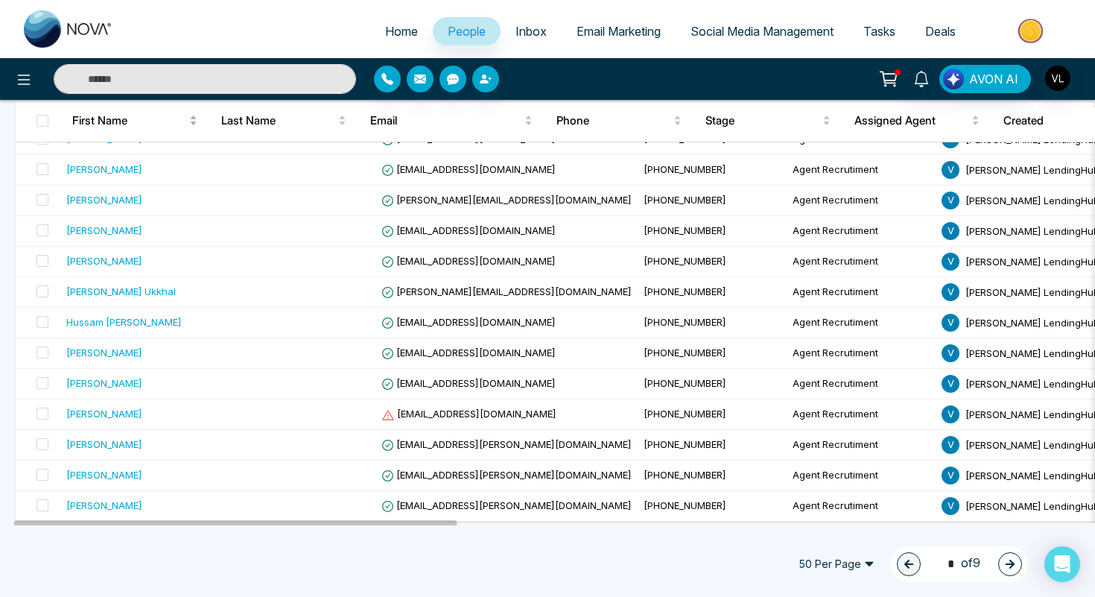
scroll to position [1306, 0]
click at [118, 206] on div "[PERSON_NAME]" at bounding box center [104, 199] width 76 height 15
